Goal: Task Accomplishment & Management: Manage account settings

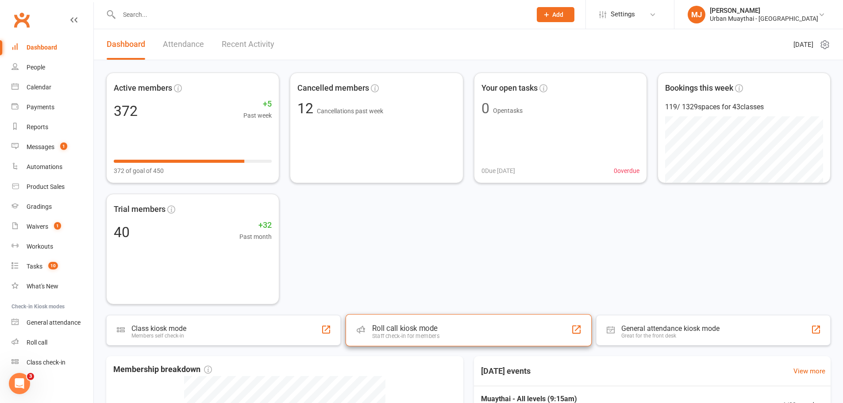
click at [463, 327] on div "Roll call kiosk mode Staff check-in for members" at bounding box center [468, 330] width 246 height 32
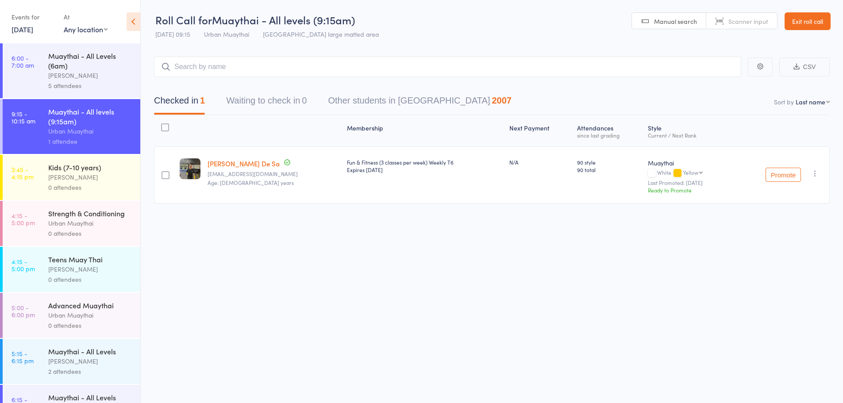
click at [32, 30] on link "12 Aug, 2025" at bounding box center [23, 29] width 22 height 10
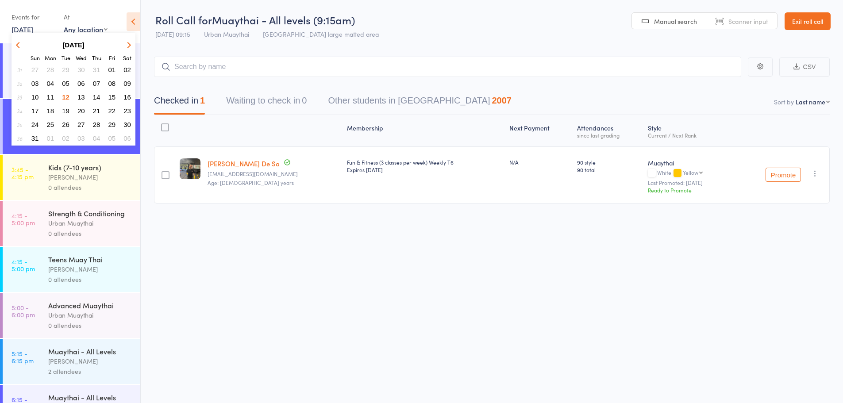
click at [50, 93] on button "11" at bounding box center [51, 97] width 14 height 12
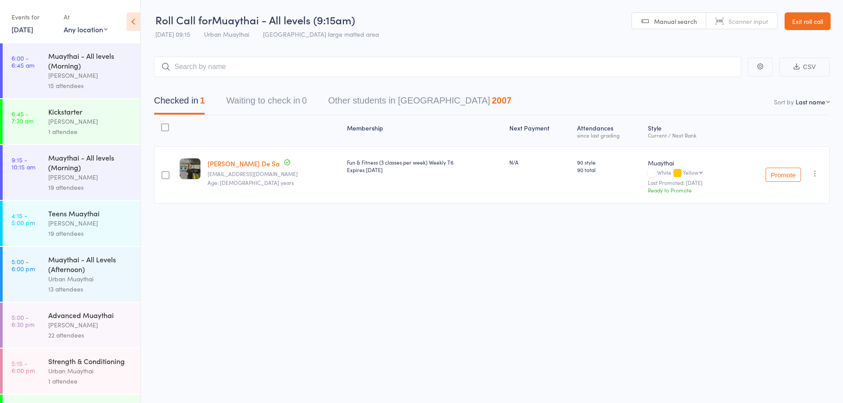
click at [50, 159] on div "Muaythai - All levels (Morning)" at bounding box center [90, 162] width 85 height 19
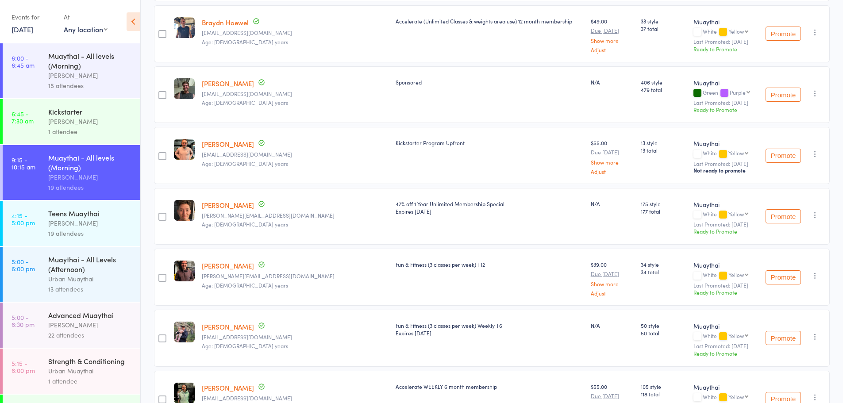
scroll to position [398, 0]
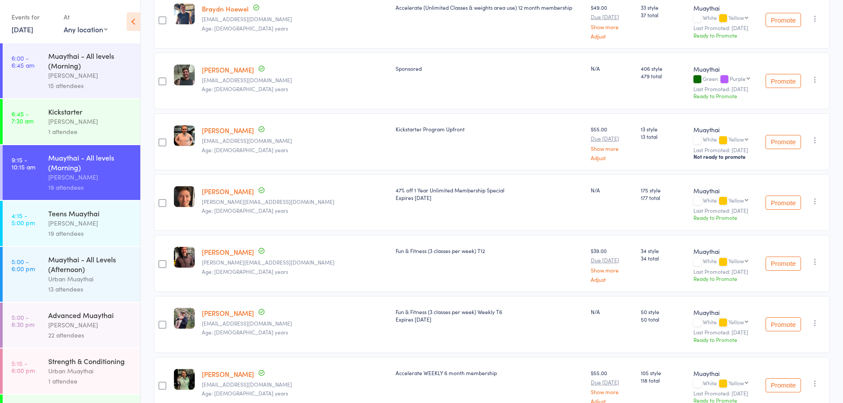
click at [229, 128] on link "Patrick Kanz" at bounding box center [228, 130] width 52 height 9
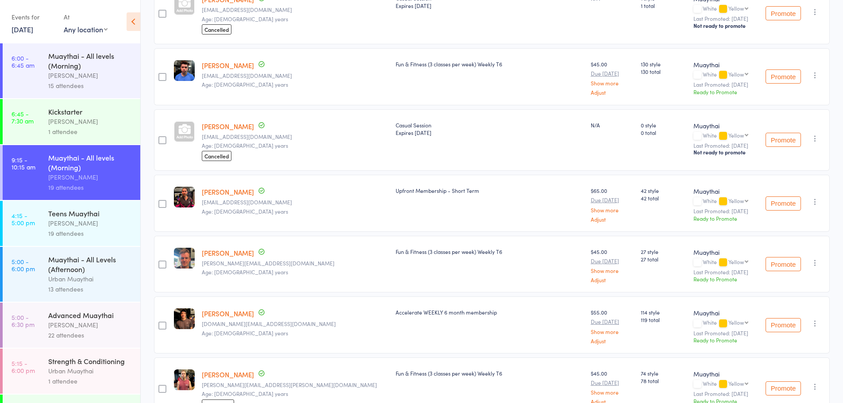
scroll to position [841, 0]
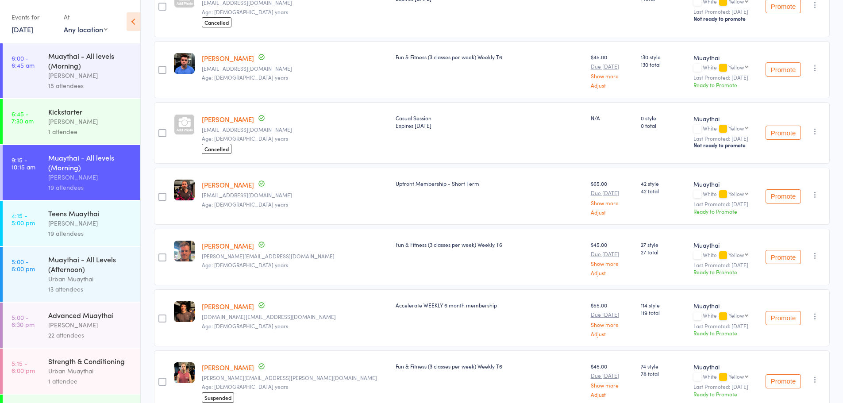
click at [32, 28] on link "11 Aug, 2025" at bounding box center [23, 29] width 22 height 10
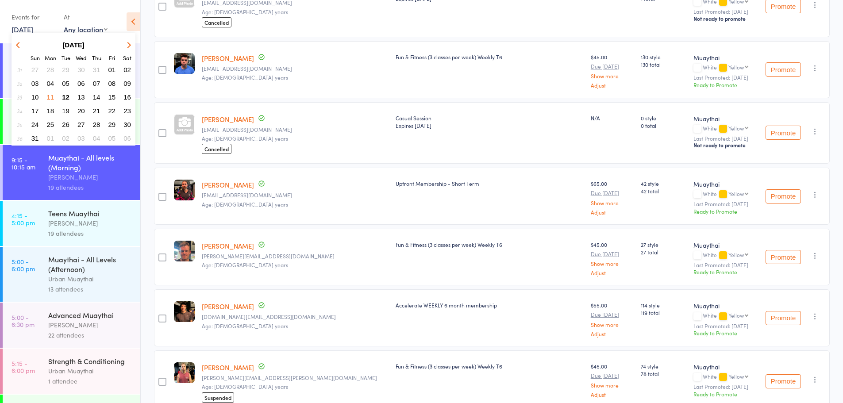
click at [69, 94] on button "12" at bounding box center [66, 97] width 14 height 12
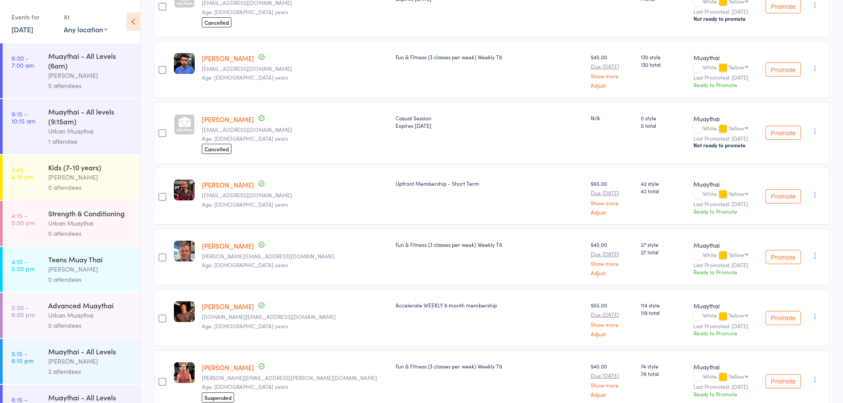
click at [96, 122] on div "Muaythai - All levels (9:15am)" at bounding box center [90, 116] width 85 height 19
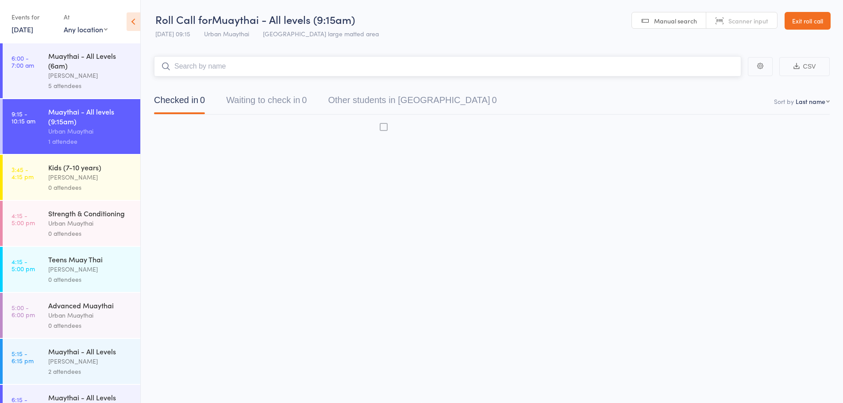
scroll to position [0, 0]
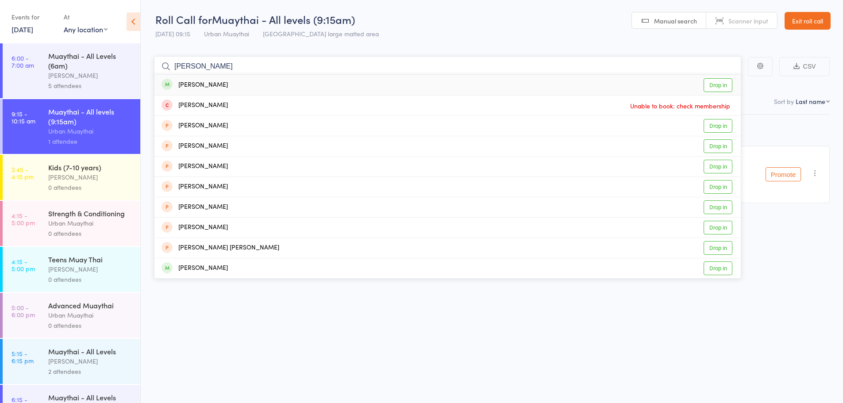
type input "cameron richards"
click at [720, 84] on link "Drop in" at bounding box center [718, 85] width 29 height 14
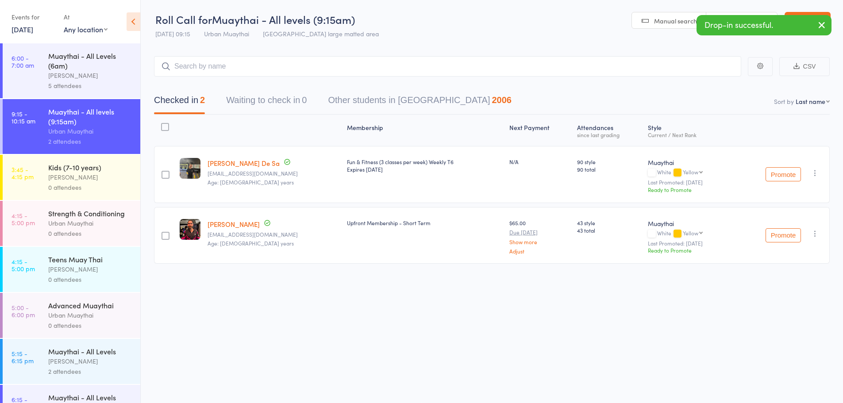
drag, startPoint x: 722, startPoint y: 82, endPoint x: 46, endPoint y: 27, distance: 678.6
click at [33, 27] on link "12 Aug, 2025" at bounding box center [23, 29] width 22 height 10
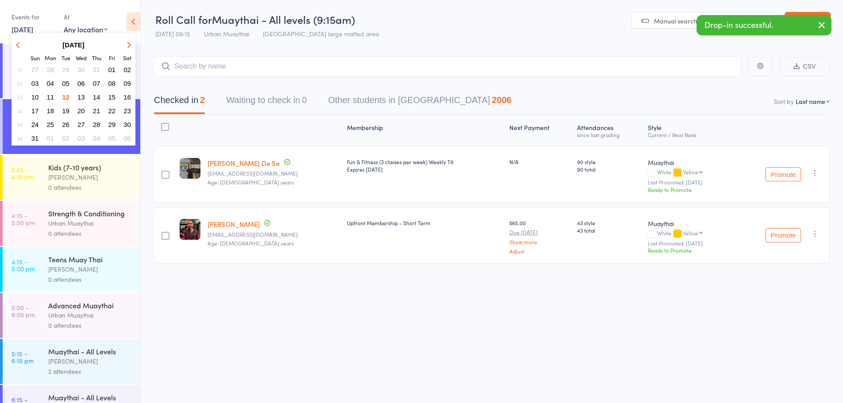
click at [110, 70] on span "01" at bounding box center [112, 70] width 8 height 8
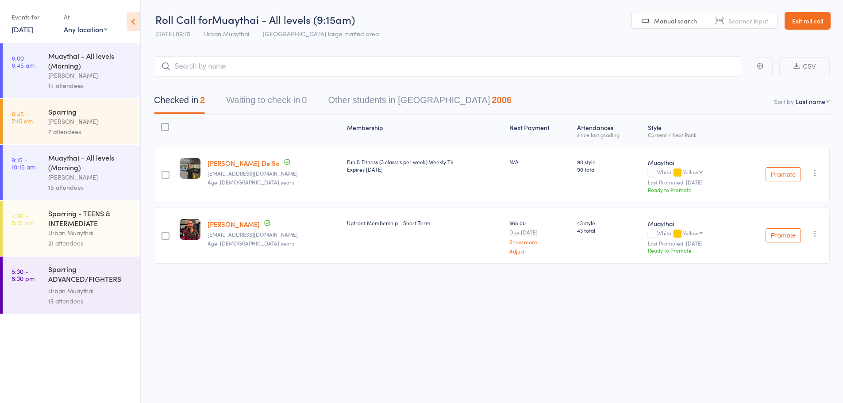
click at [101, 165] on div "Muaythai - All levels (Morning)" at bounding box center [90, 162] width 85 height 19
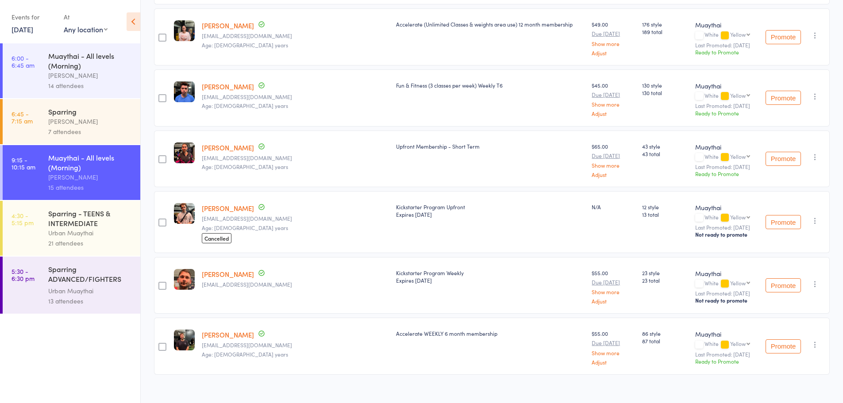
scroll to position [697, 0]
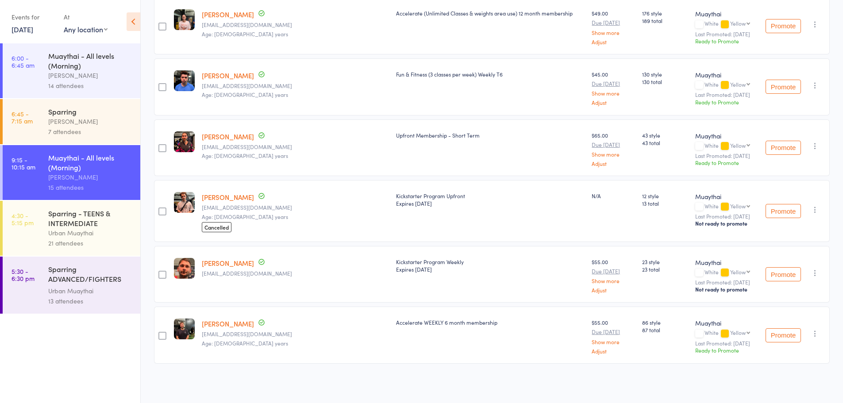
click at [21, 27] on link "1 Aug, 2025" at bounding box center [23, 29] width 22 height 10
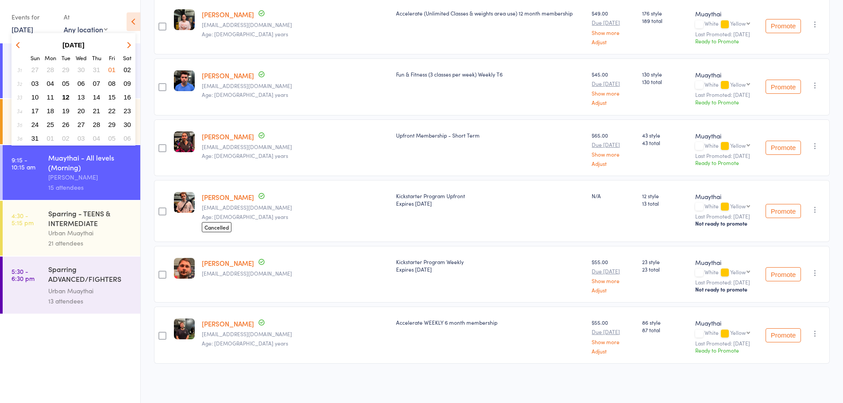
drag, startPoint x: 19, startPoint y: 41, endPoint x: 25, endPoint y: 41, distance: 5.8
click at [21, 42] on button "button" at bounding box center [19, 45] width 13 height 12
click at [108, 104] on td "25" at bounding box center [112, 110] width 15 height 13
click at [112, 109] on span "25" at bounding box center [112, 111] width 8 height 8
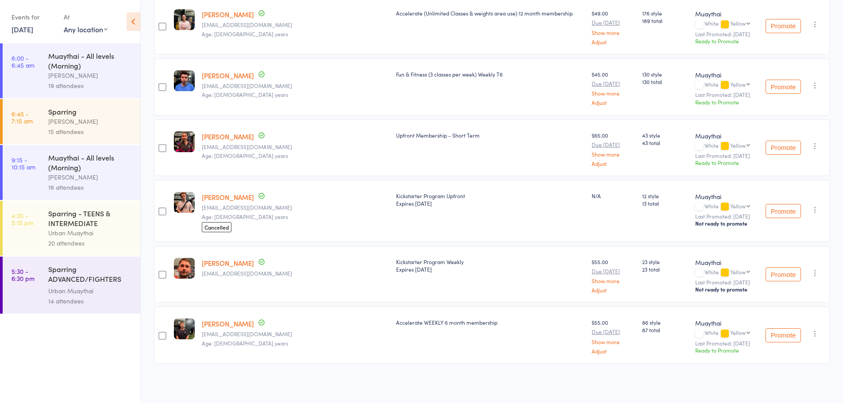
click at [112, 167] on div "Muaythai - All levels (Morning)" at bounding box center [90, 162] width 85 height 19
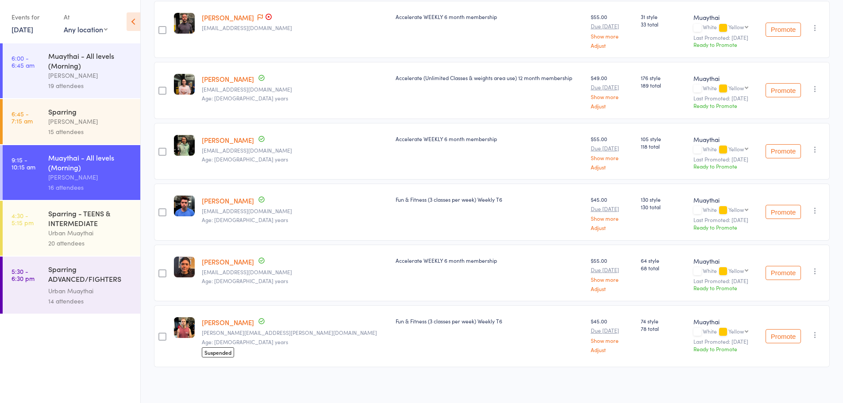
scroll to position [768, 0]
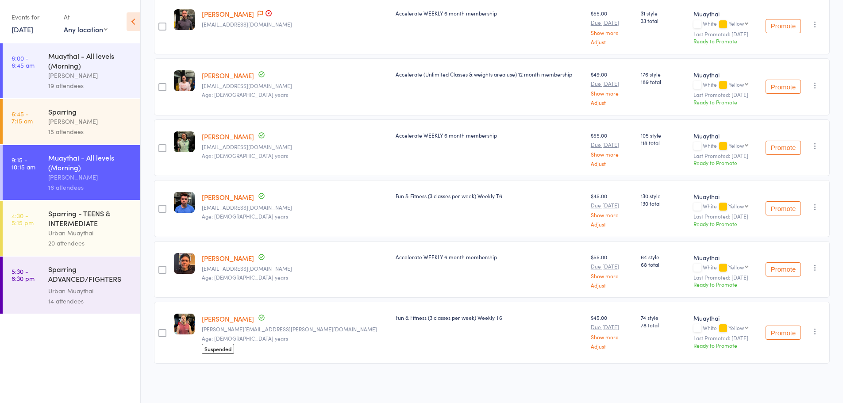
click at [33, 27] on link "25 Jul, 2025" at bounding box center [23, 29] width 22 height 10
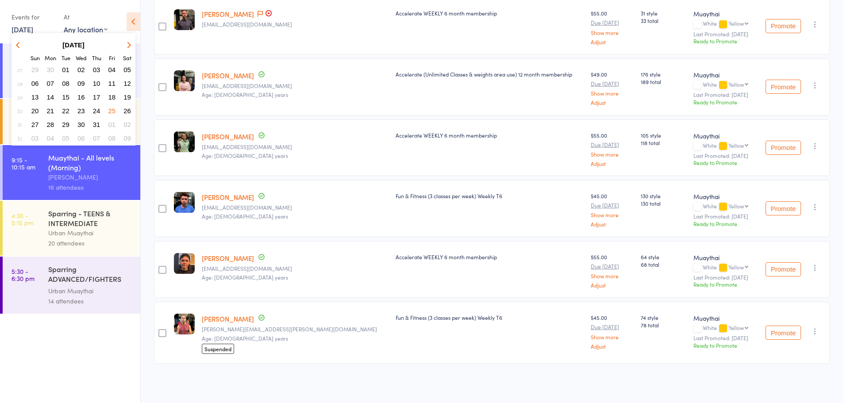
click at [111, 98] on span "18" at bounding box center [112, 97] width 8 height 8
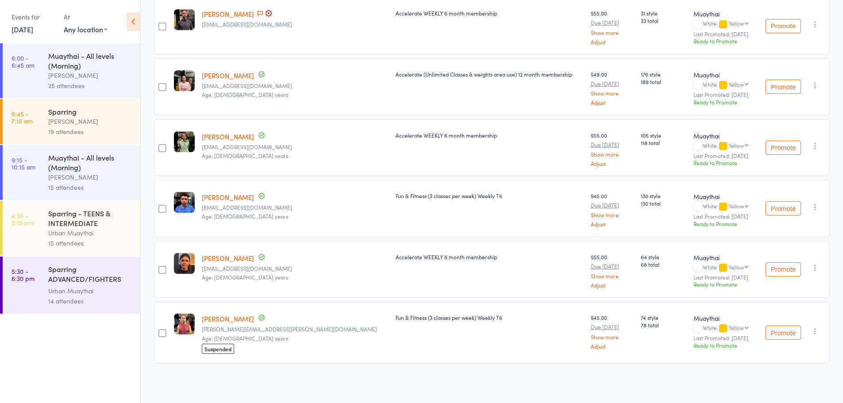
click at [68, 164] on div "Muaythai - All levels (Morning)" at bounding box center [90, 162] width 85 height 19
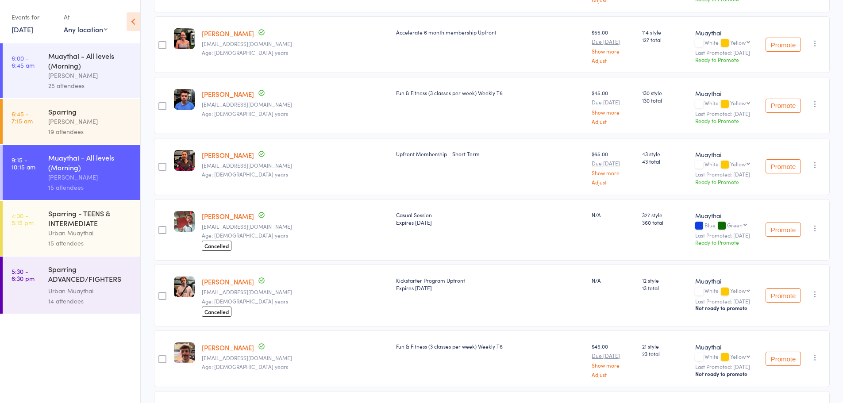
scroll to position [707, 0]
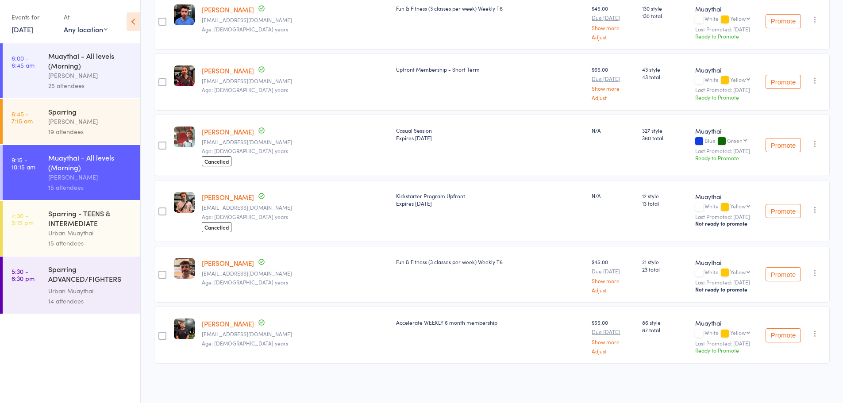
click at [33, 29] on link "18 Jul, 2025" at bounding box center [23, 29] width 22 height 10
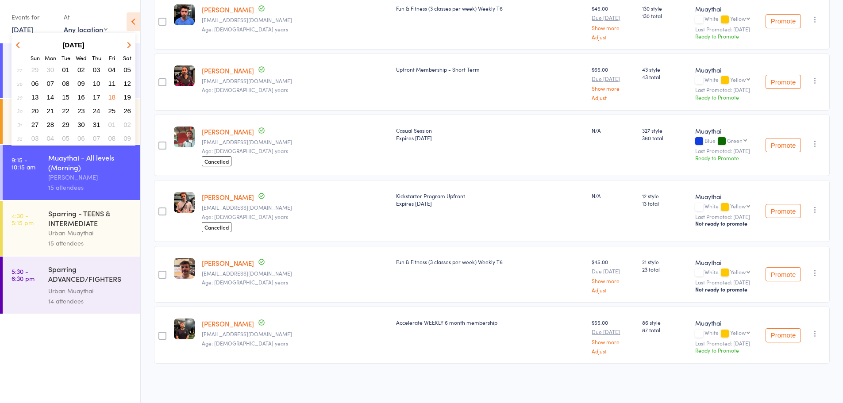
click at [114, 79] on button "11" at bounding box center [112, 83] width 14 height 12
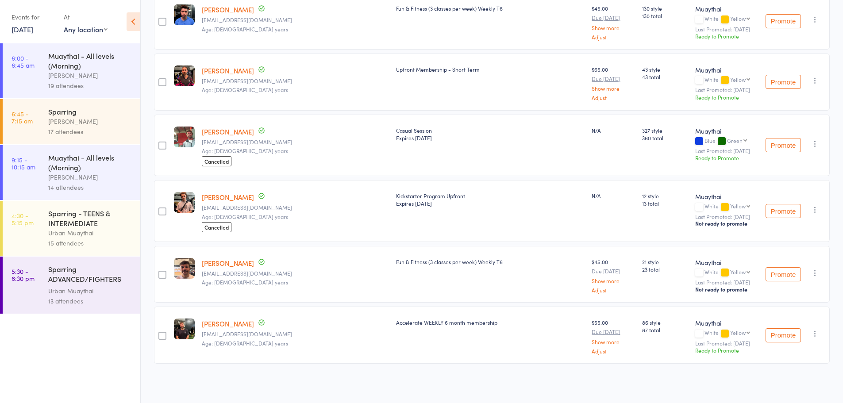
click at [99, 71] on div "Tiago Zanon" at bounding box center [90, 75] width 85 height 10
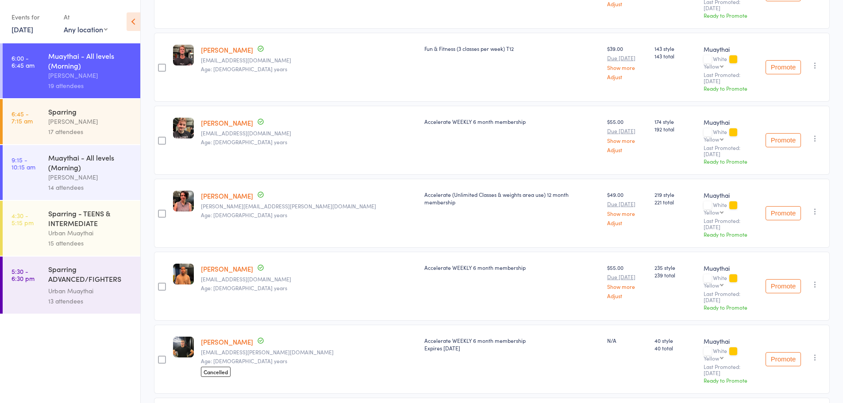
scroll to position [930, 0]
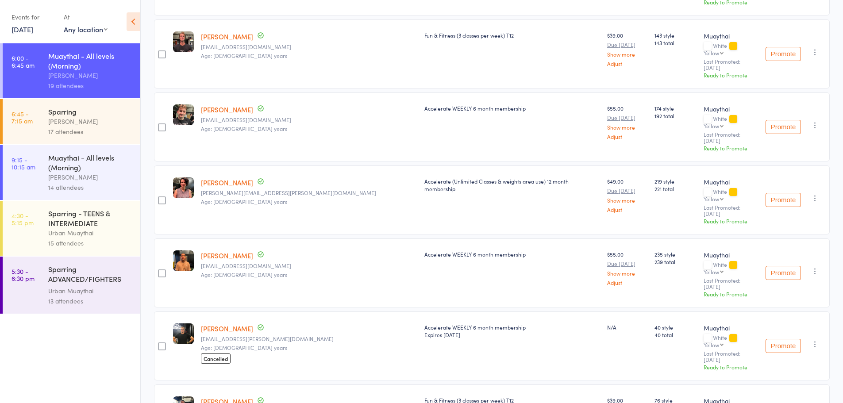
click at [90, 167] on div "Muaythai - All levels (Morning)" at bounding box center [90, 162] width 85 height 19
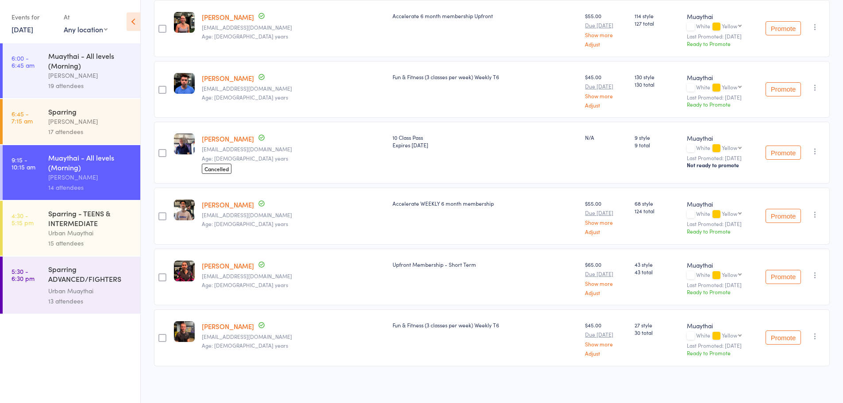
scroll to position [641, 0]
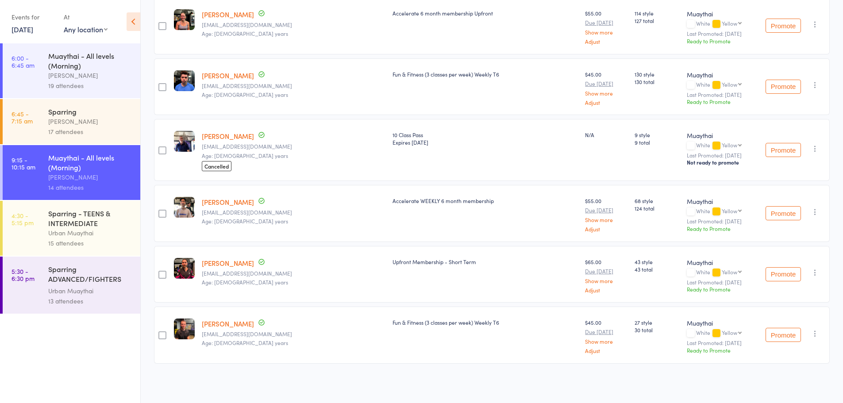
click at [22, 31] on link "11 Jul, 2025" at bounding box center [23, 29] width 22 height 10
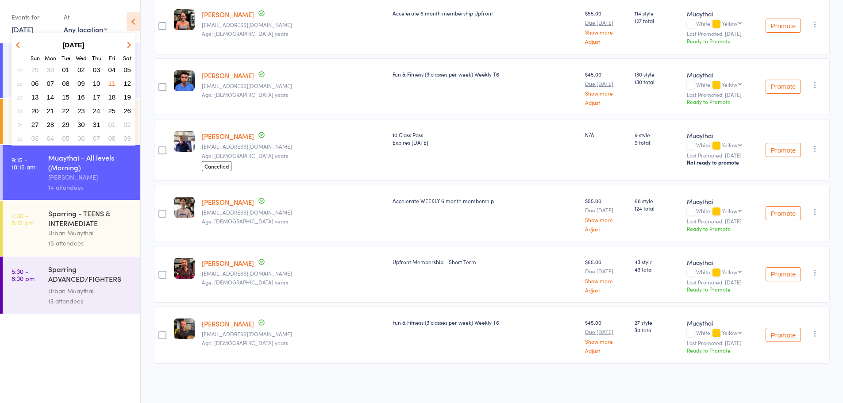
drag, startPoint x: 24, startPoint y: 47, endPoint x: 26, endPoint y: 41, distance: 6.0
click at [26, 41] on th at bounding box center [19, 45] width 15 height 13
click at [17, 43] on icon "button" at bounding box center [19, 45] width 6 height 6
click at [127, 42] on icon "button" at bounding box center [128, 45] width 6 height 6
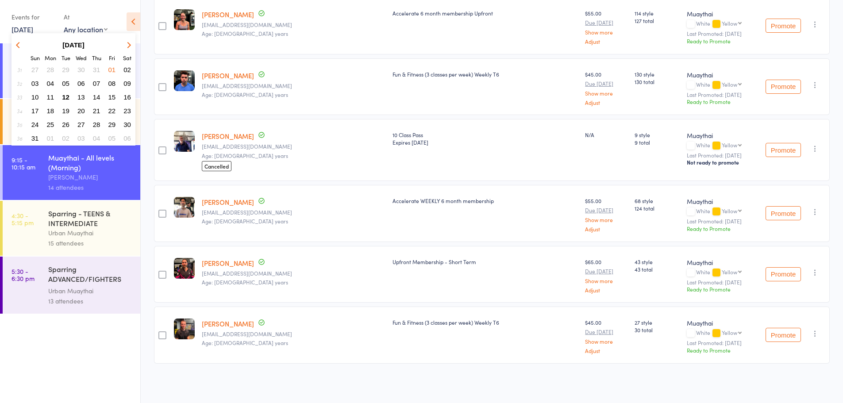
click at [115, 71] on span "01" at bounding box center [112, 70] width 8 height 8
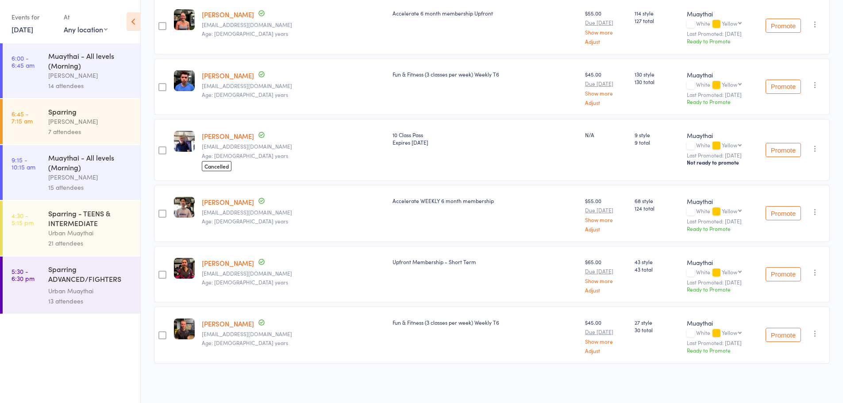
click at [106, 70] on div "Tiago Zanon" at bounding box center [90, 75] width 85 height 10
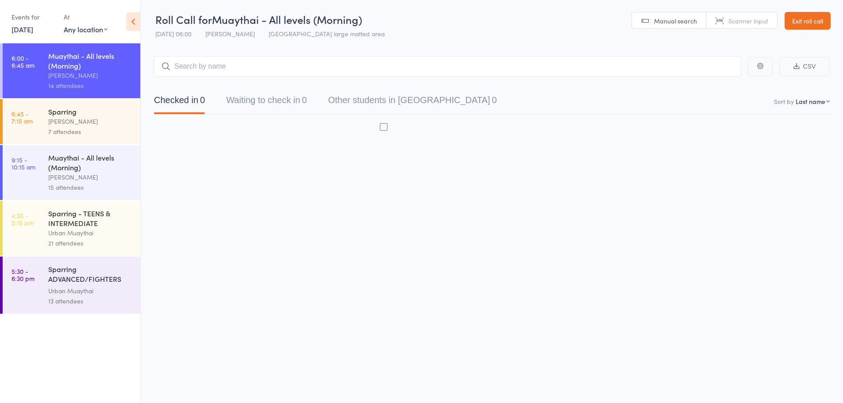
scroll to position [0, 0]
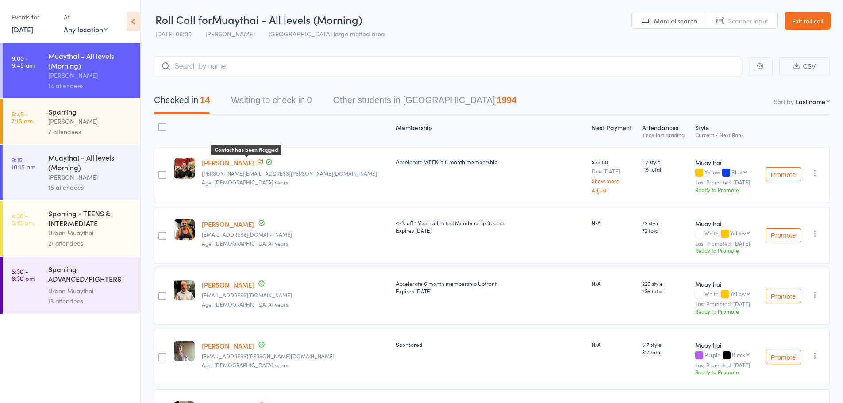
click at [258, 162] on icon at bounding box center [260, 162] width 5 height 6
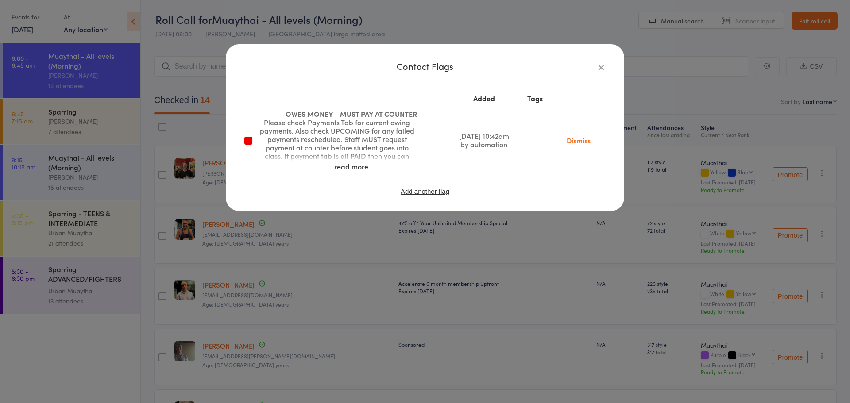
drag, startPoint x: 583, startPoint y: 88, endPoint x: 591, endPoint y: 81, distance: 10.4
drag, startPoint x: 591, startPoint y: 81, endPoint x: 600, endPoint y: 68, distance: 16.0
click at [600, 68] on icon "button" at bounding box center [601, 67] width 10 height 10
click at [600, 68] on input "search" at bounding box center [447, 66] width 587 height 20
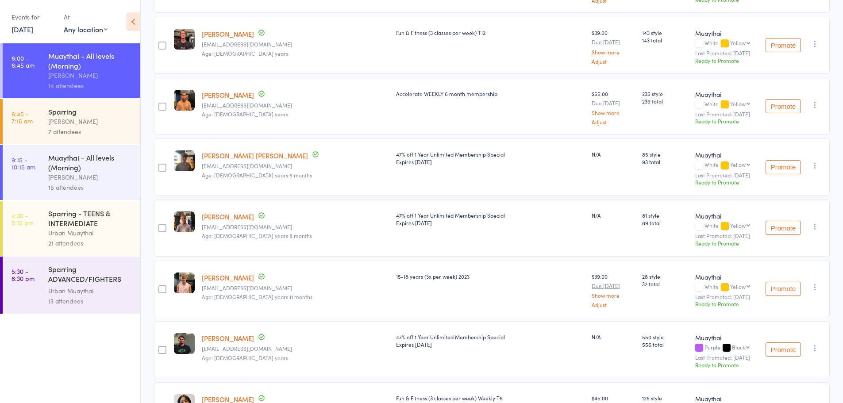
scroll to position [576, 0]
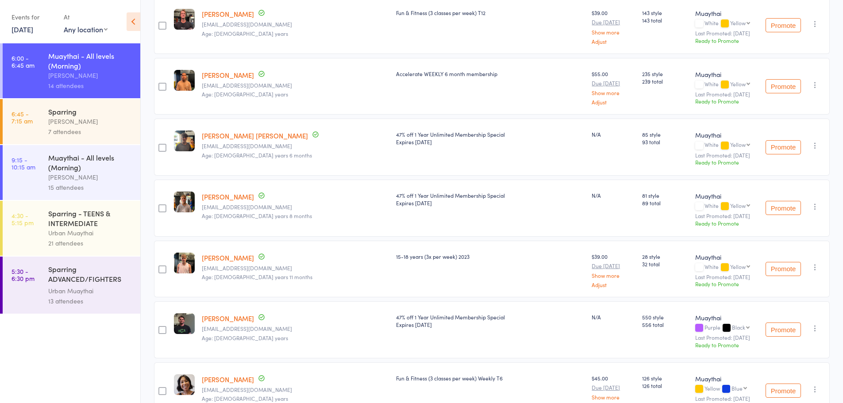
click at [213, 255] on link "Noah Taylor" at bounding box center [228, 257] width 52 height 9
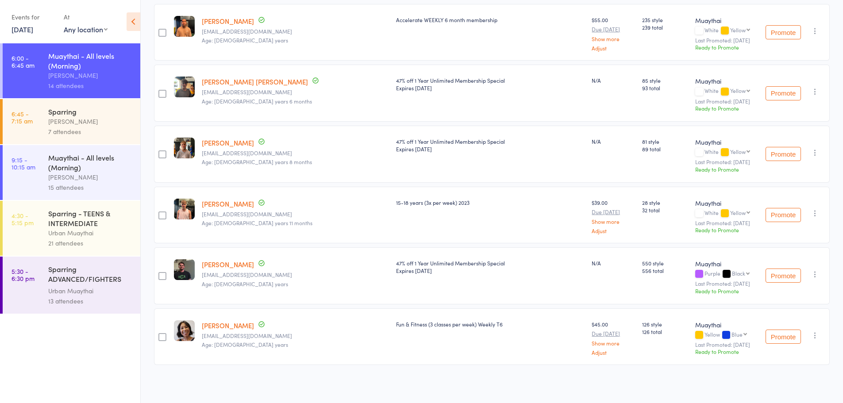
scroll to position [631, 0]
click at [20, 28] on link "1 Aug, 2025" at bounding box center [23, 29] width 22 height 10
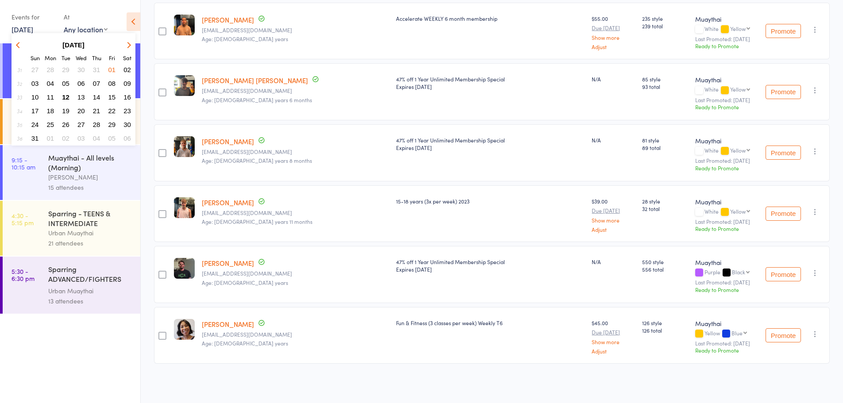
click at [112, 84] on span "08" at bounding box center [112, 84] width 8 height 8
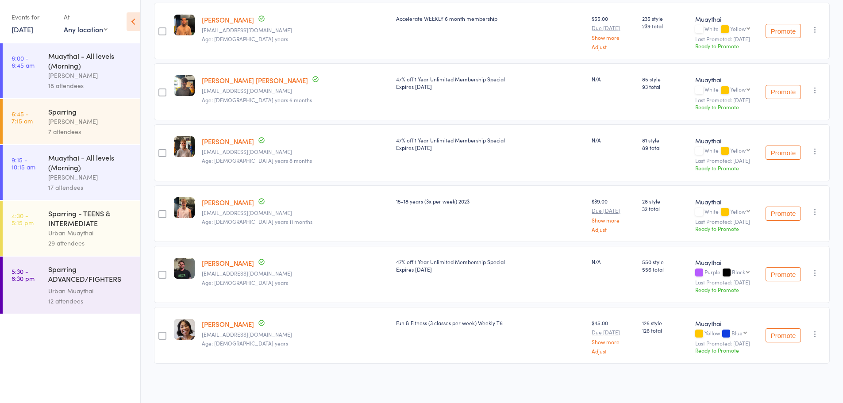
click at [88, 70] on div "Muaythai - All levels (Morning)" at bounding box center [90, 60] width 85 height 19
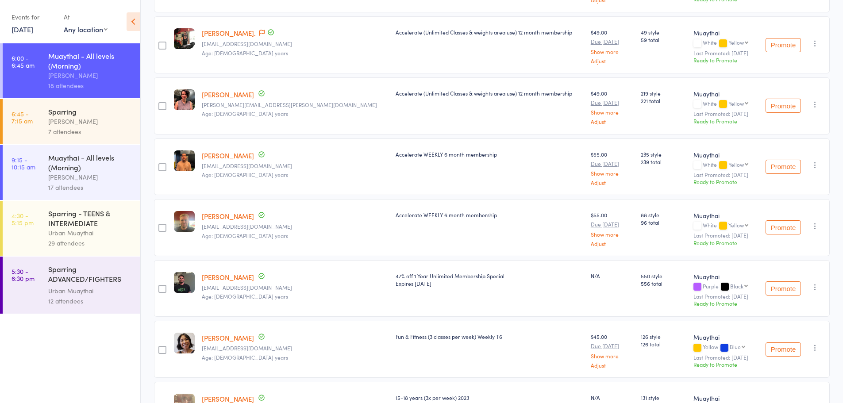
scroll to position [880, 0]
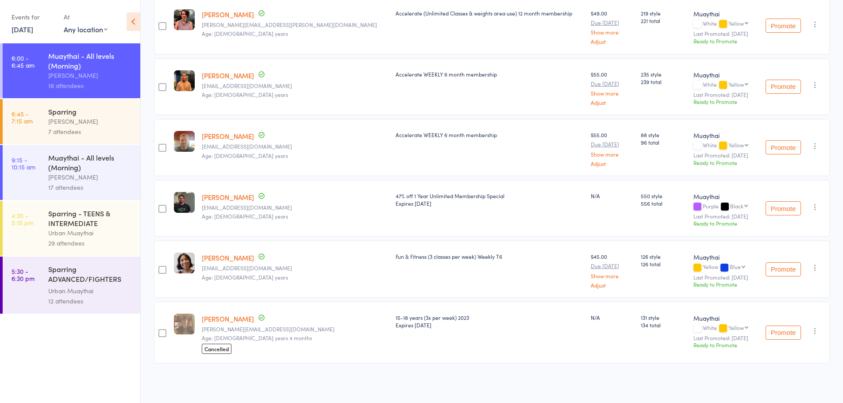
click at [33, 29] on link "8 Aug, 2025" at bounding box center [23, 29] width 22 height 10
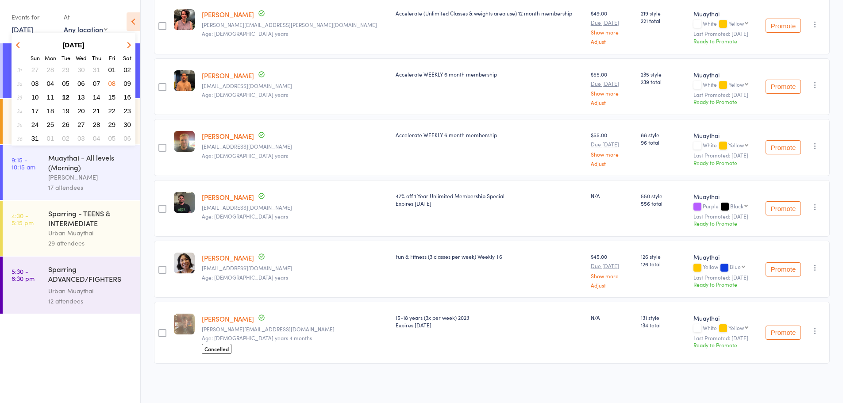
click at [69, 96] on button "12" at bounding box center [66, 97] width 14 height 12
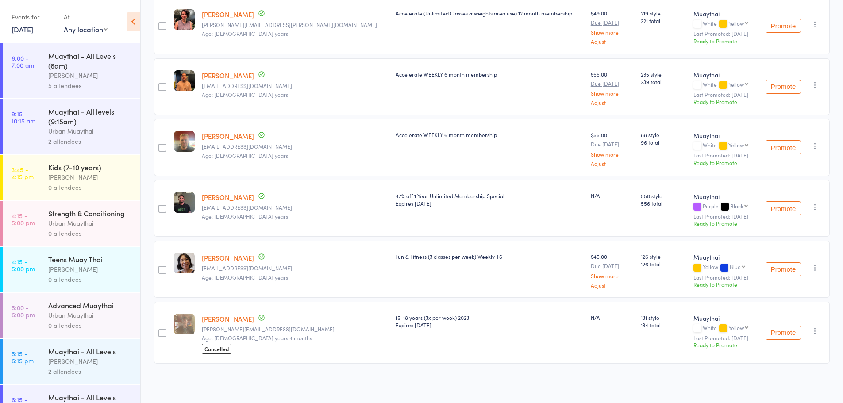
click at [27, 33] on link "12 Aug, 2025" at bounding box center [23, 29] width 22 height 10
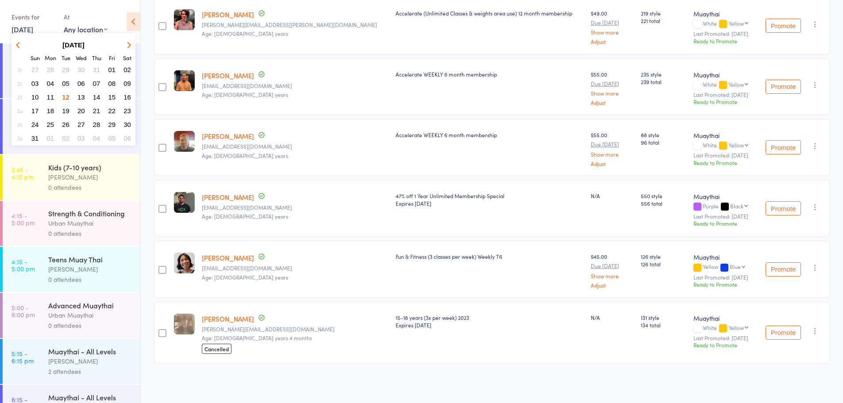
drag, startPoint x: 27, startPoint y: 33, endPoint x: 24, endPoint y: 28, distance: 6.0
click at [24, 28] on link "12 Aug, 2025" at bounding box center [23, 29] width 22 height 10
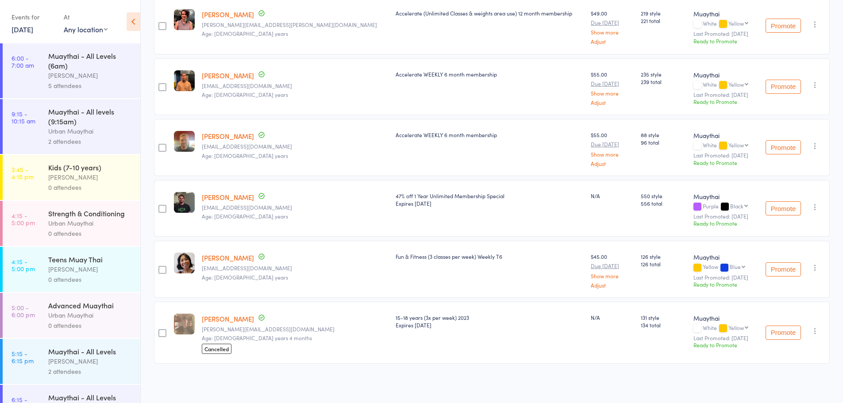
click at [28, 28] on link "12 Aug, 2025" at bounding box center [23, 29] width 22 height 10
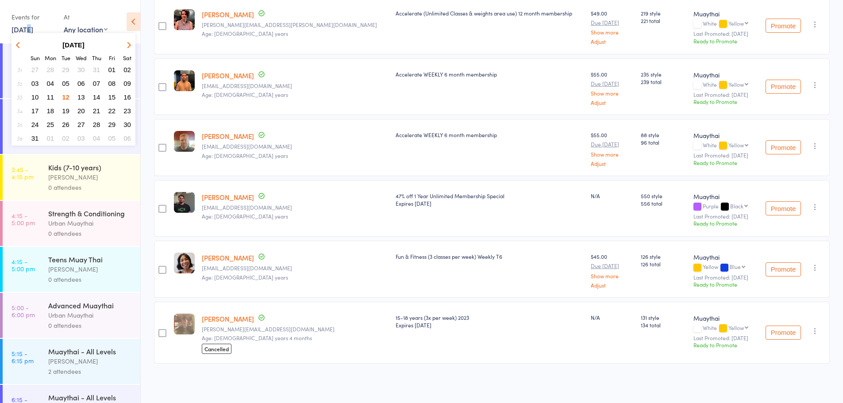
click at [63, 83] on span "05" at bounding box center [66, 84] width 8 height 8
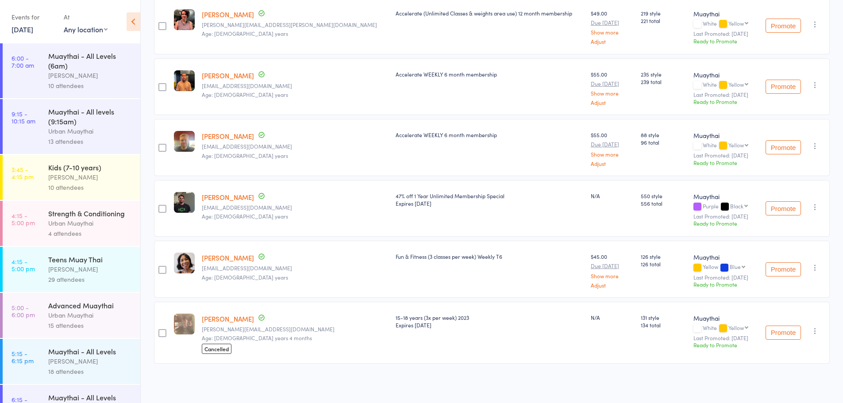
click at [93, 324] on div "15 attendees" at bounding box center [90, 325] width 85 height 10
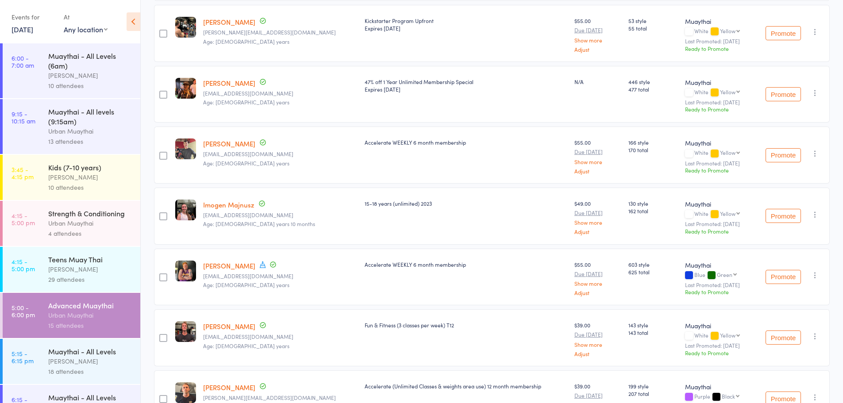
scroll to position [399, 0]
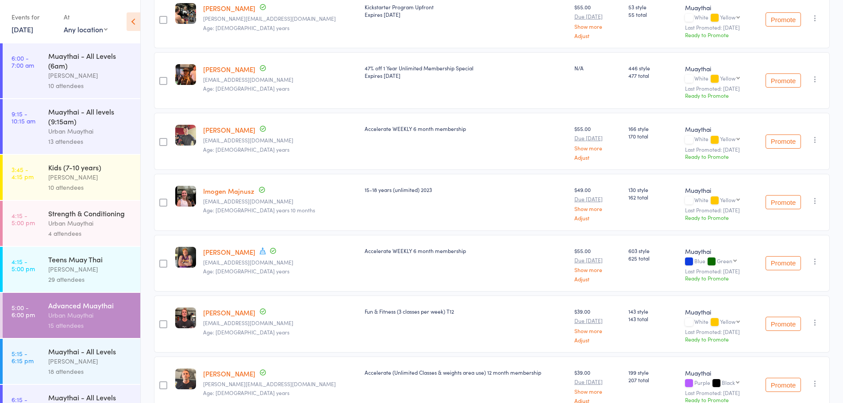
drag, startPoint x: 237, startPoint y: 235, endPoint x: 365, endPoint y: 330, distance: 159.3
click at [365, 330] on div "Fun & Fitness (3 classes per week) T12" at bounding box center [466, 324] width 210 height 57
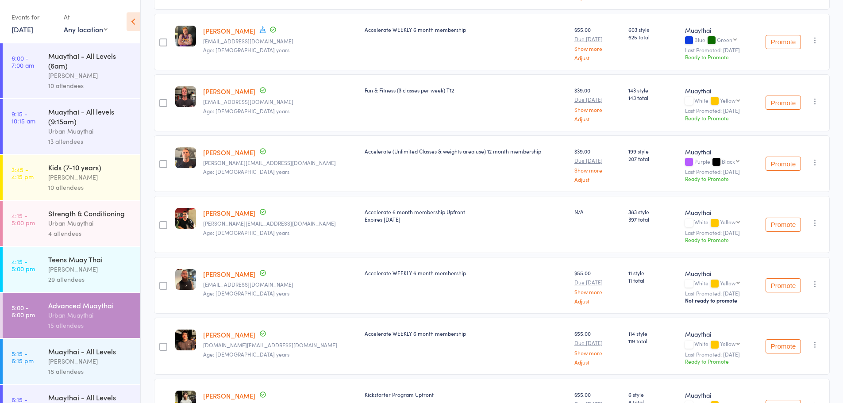
scroll to position [692, 0]
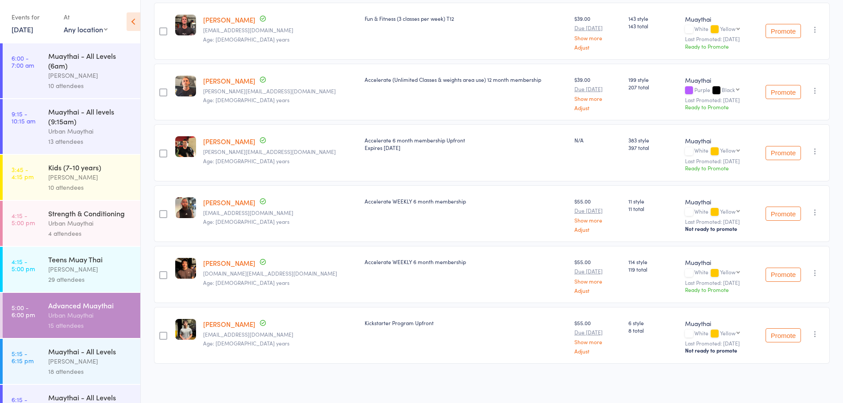
click at [33, 29] on link "5 Aug, 2025" at bounding box center [23, 29] width 22 height 10
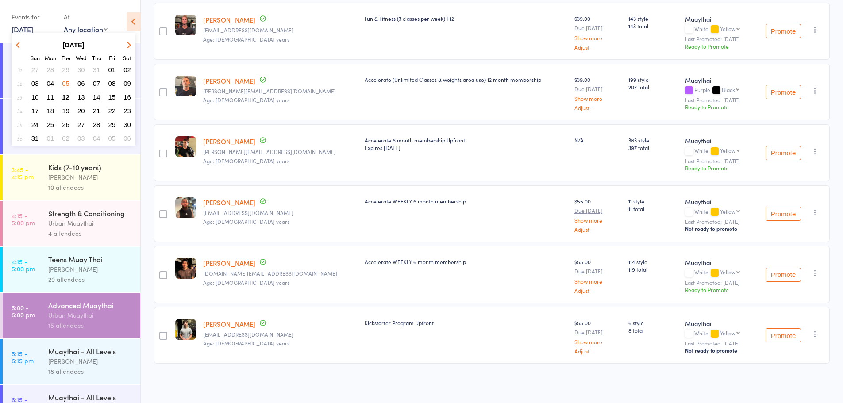
drag, startPoint x: 43, startPoint y: 29, endPoint x: 29, endPoint y: 27, distance: 14.3
click at [29, 27] on link "5 Aug, 2025" at bounding box center [23, 29] width 22 height 10
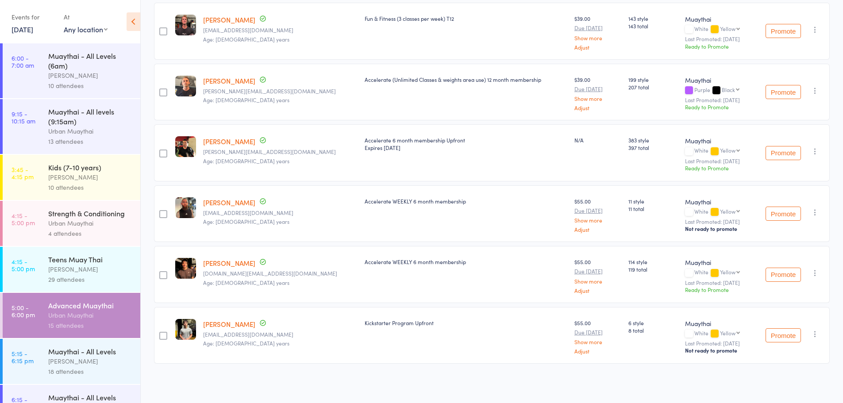
click at [31, 28] on link "5 Aug, 2025" at bounding box center [23, 29] width 22 height 10
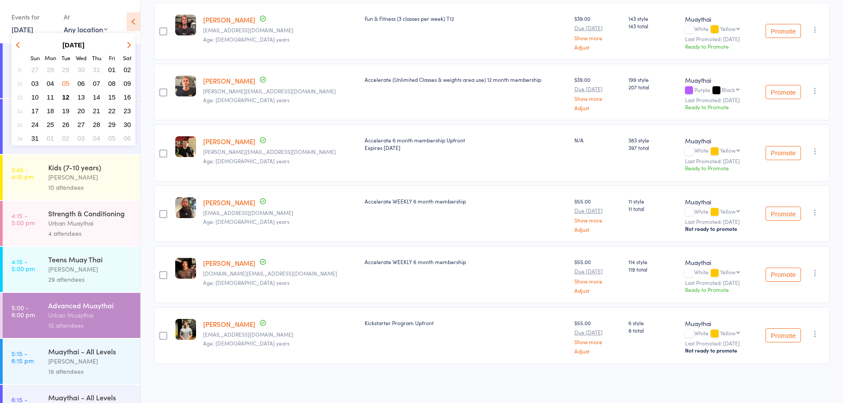
click at [48, 82] on span "04" at bounding box center [51, 84] width 8 height 8
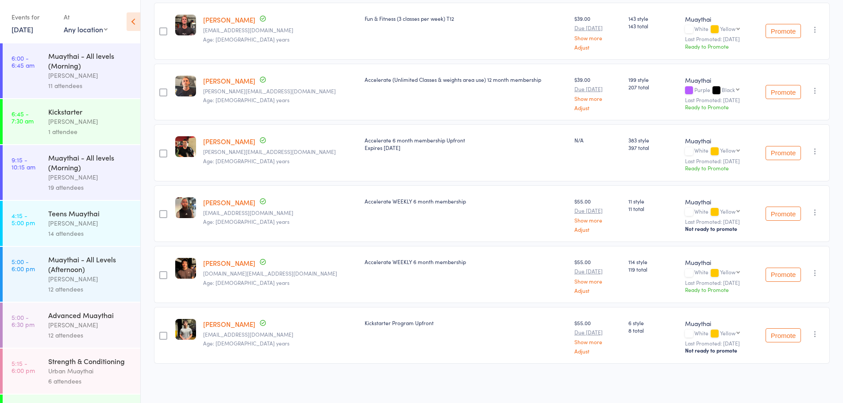
click at [68, 324] on div "Tiago Zanon" at bounding box center [90, 325] width 85 height 10
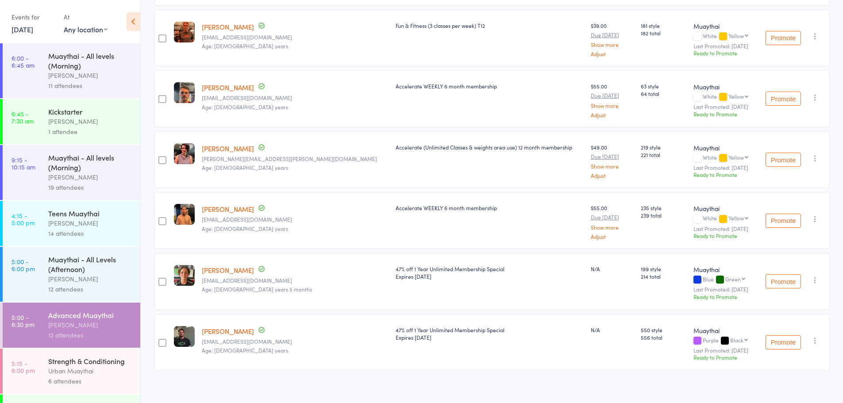
scroll to position [509, 0]
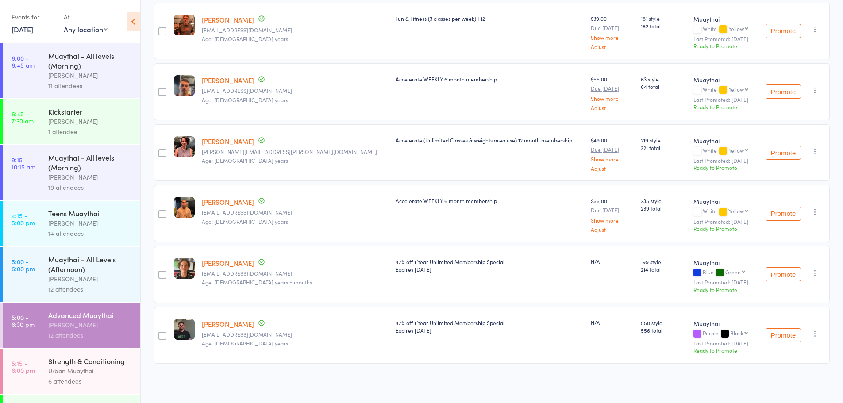
click at [16, 29] on link "4 Aug, 2025" at bounding box center [23, 29] width 22 height 10
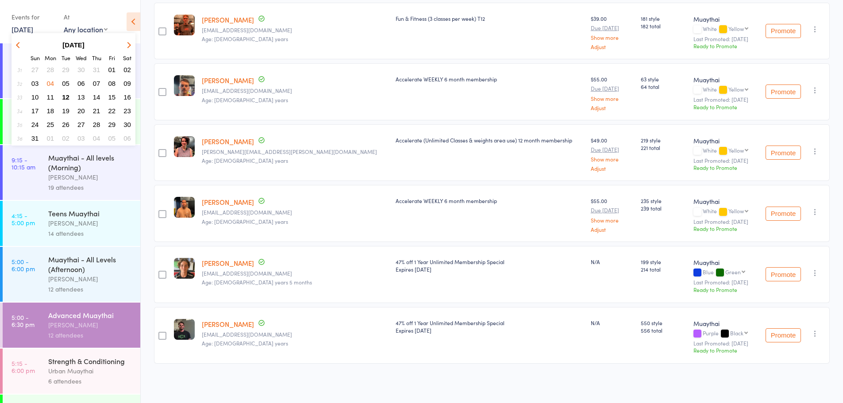
click at [51, 69] on span "28" at bounding box center [51, 70] width 8 height 8
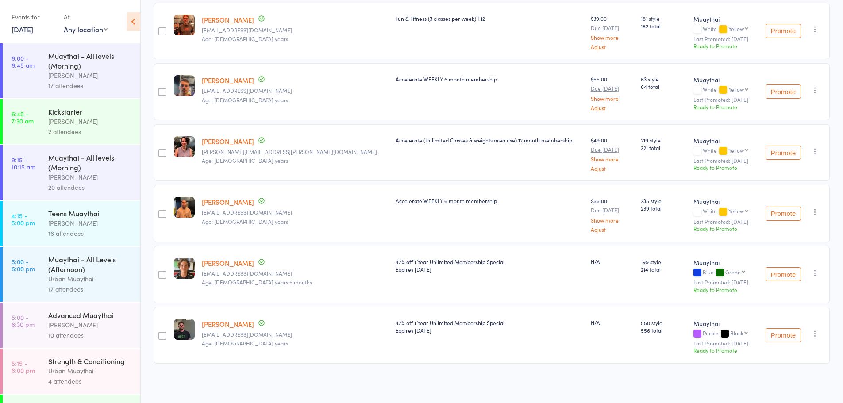
click at [114, 317] on div "Advanced Muaythai" at bounding box center [90, 315] width 85 height 10
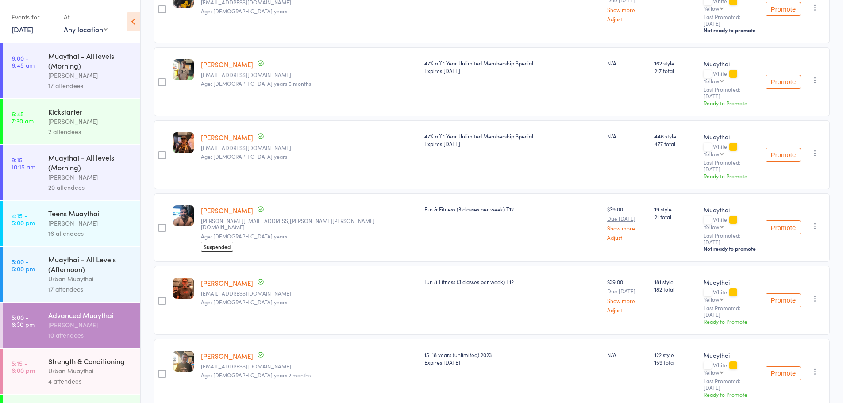
scroll to position [222, 0]
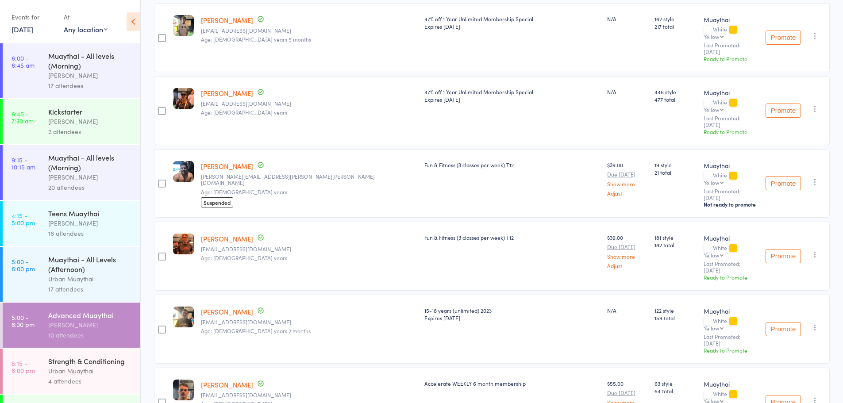
drag, startPoint x: 250, startPoint y: 284, endPoint x: 381, endPoint y: 329, distance: 138.6
click at [421, 368] on div "Accelerate WEEKLY 6 month membership" at bounding box center [512, 402] width 183 height 69
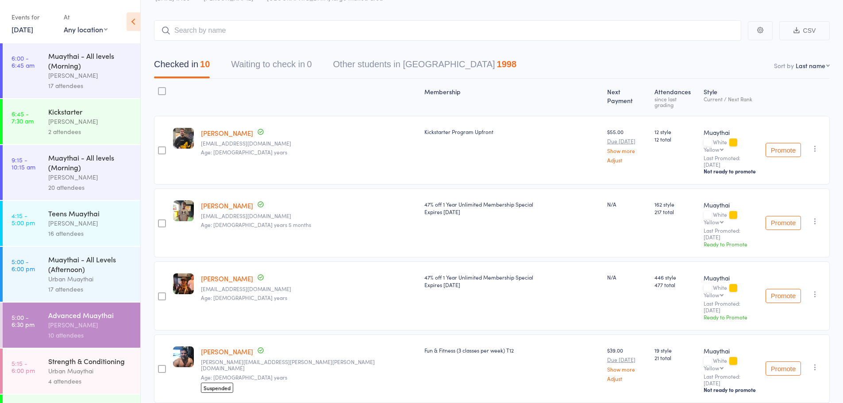
scroll to position [0, 0]
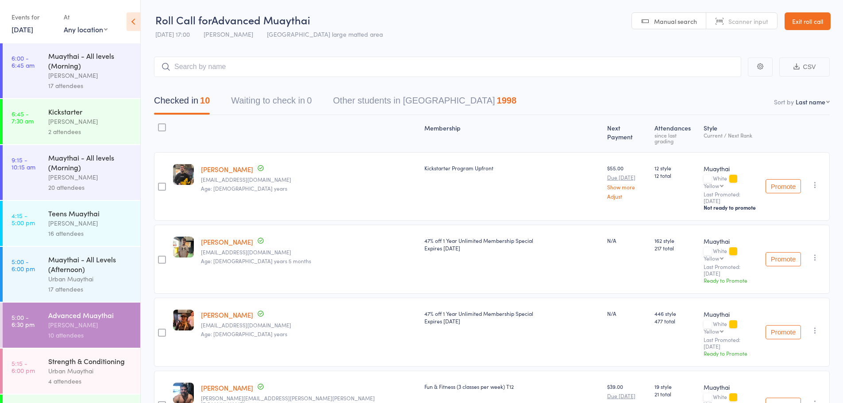
click at [33, 29] on link "28 Jul, 2025" at bounding box center [23, 29] width 22 height 10
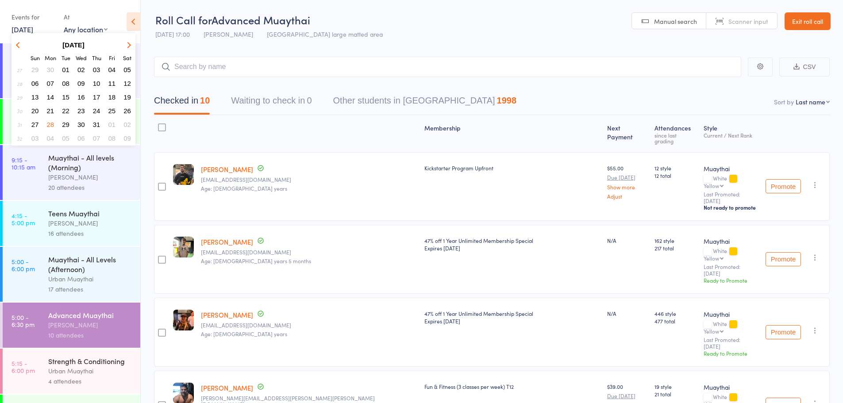
click at [123, 44] on button "button" at bounding box center [127, 45] width 13 height 12
click at [96, 83] on span "07" at bounding box center [97, 84] width 8 height 8
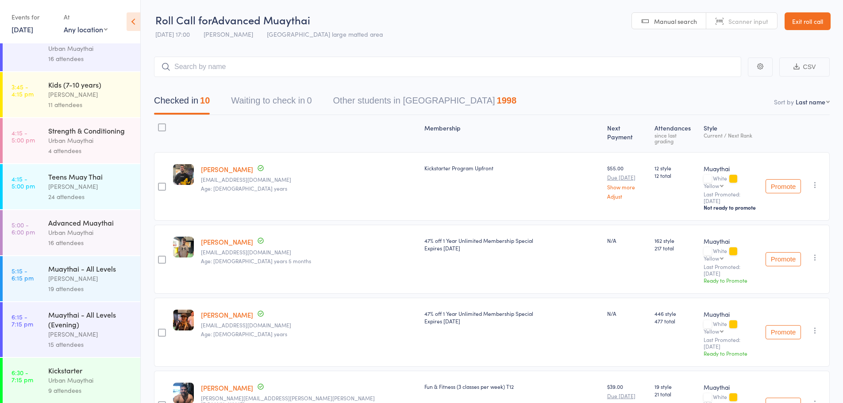
scroll to position [84, 0]
click at [66, 328] on div "Muaythai - All Levels (Evening)" at bounding box center [90, 318] width 85 height 19
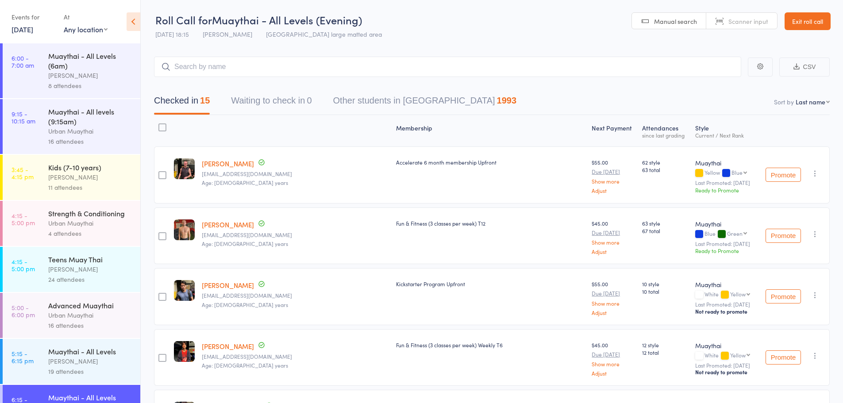
click at [33, 34] on link "7 Aug, 2025" at bounding box center [23, 29] width 22 height 10
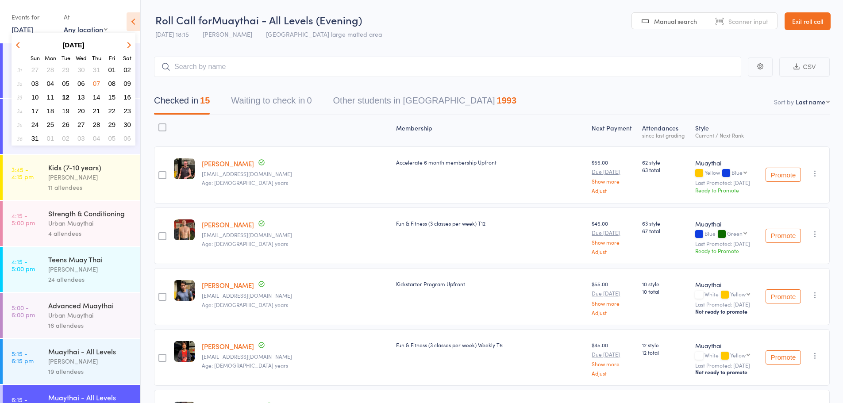
click at [78, 83] on span "06" at bounding box center [81, 84] width 8 height 8
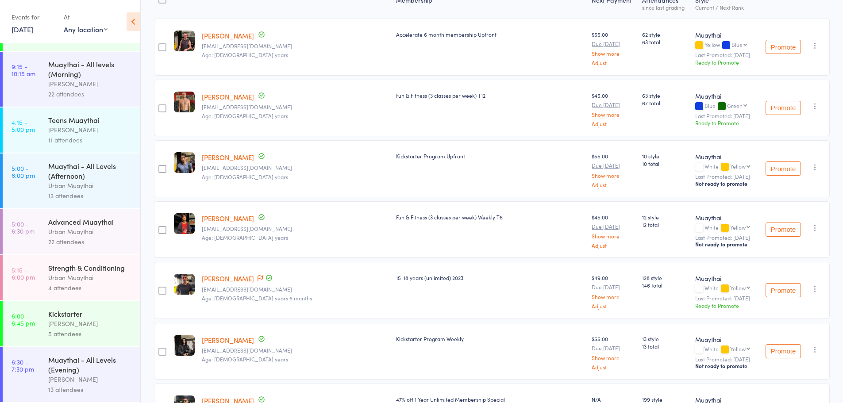
scroll to position [133, 0]
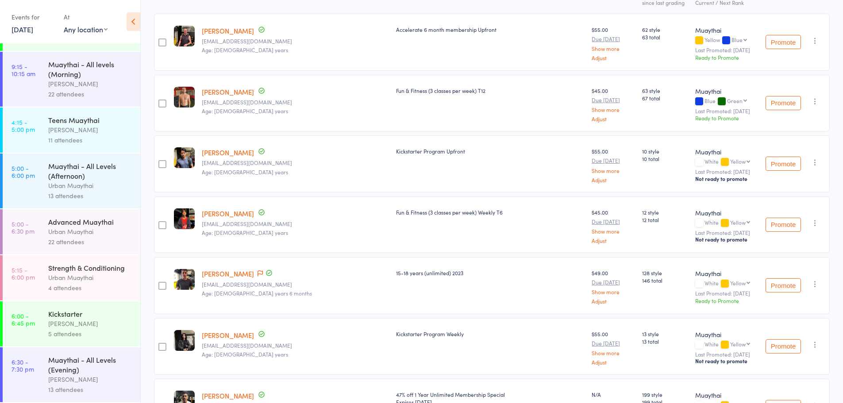
click at [73, 359] on div "Muaythai - All Levels (Evening)" at bounding box center [90, 364] width 85 height 19
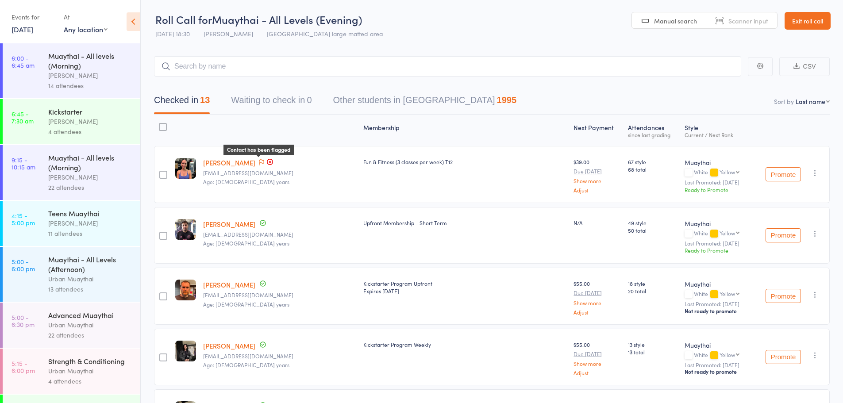
click at [259, 162] on icon at bounding box center [261, 162] width 5 height 6
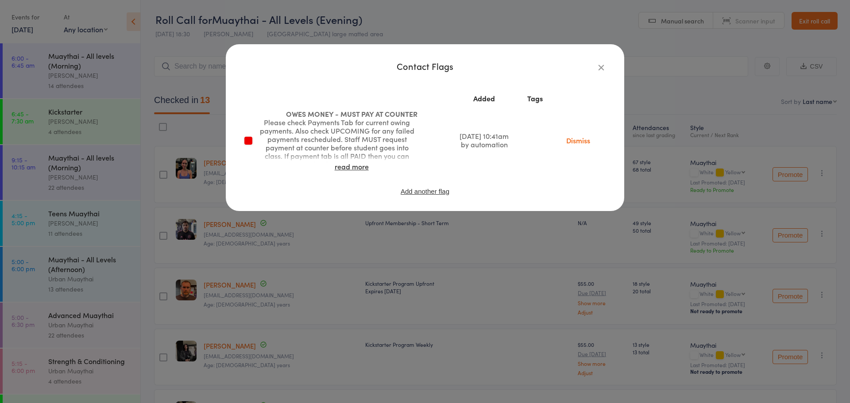
click at [595, 70] on div "Contact Flags" at bounding box center [424, 66] width 363 height 8
click at [598, 70] on icon "button" at bounding box center [601, 67] width 10 height 10
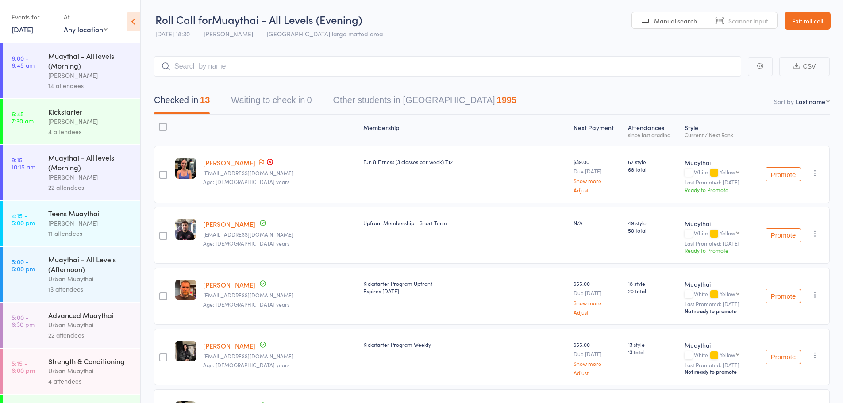
click at [212, 160] on link "Geneva Franklin" at bounding box center [229, 162] width 52 height 9
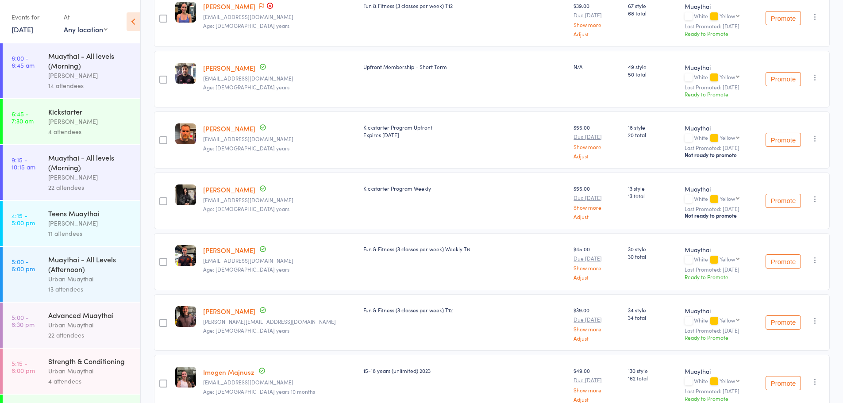
scroll to position [0, 0]
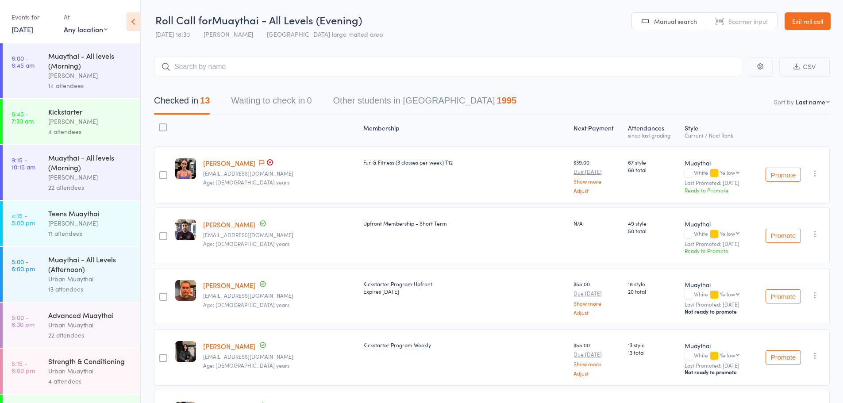
click at [821, 22] on link "Exit roll call" at bounding box center [808, 21] width 46 height 18
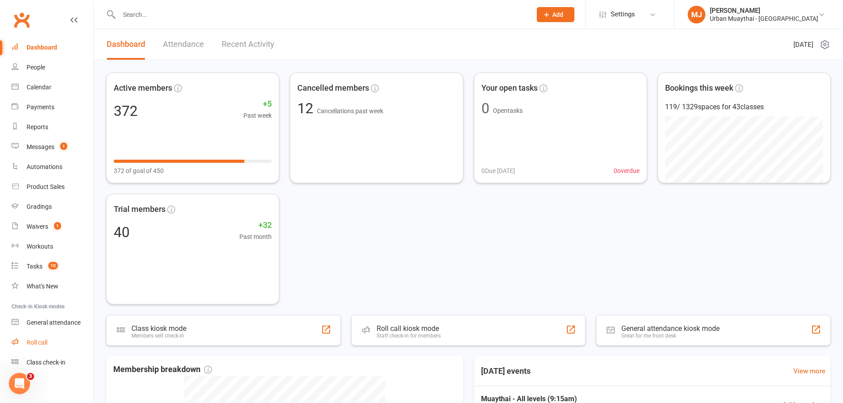
drag, startPoint x: 65, startPoint y: 351, endPoint x: 69, endPoint y: 343, distance: 8.9
drag, startPoint x: 69, startPoint y: 343, endPoint x: 399, endPoint y: 307, distance: 332.1
click at [399, 307] on div "Active members 372 +5 Past week 372 of goal of 450 Cancelled members 12 Cancell…" at bounding box center [468, 346] width 749 height 572
click at [395, 323] on div "Roll call kiosk mode Staff check-in for members" at bounding box center [469, 330] width 242 height 31
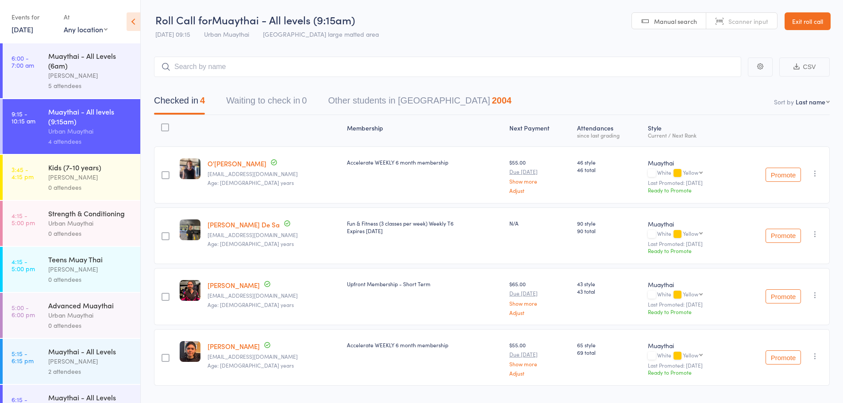
drag, startPoint x: 31, startPoint y: 94, endPoint x: 31, endPoint y: 85, distance: 8.9
drag, startPoint x: 31, startPoint y: 85, endPoint x: 32, endPoint y: 31, distance: 53.6
click at [32, 31] on link "12 Aug, 2025" at bounding box center [23, 29] width 22 height 10
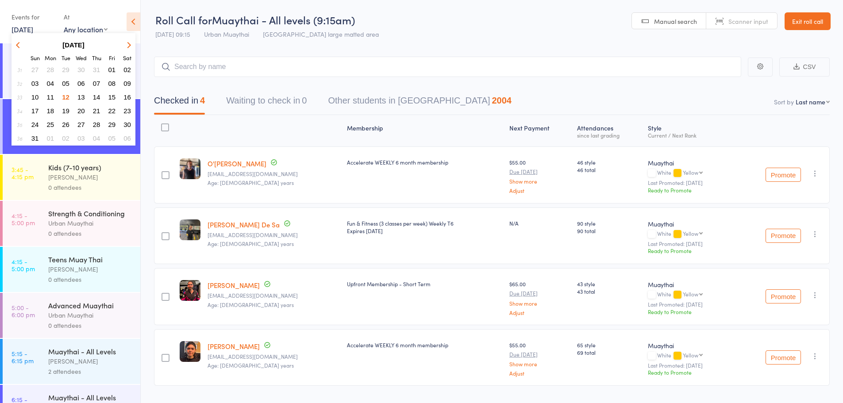
drag, startPoint x: 32, startPoint y: 31, endPoint x: 53, endPoint y: 16, distance: 25.7
click at [53, 16] on div "Events for" at bounding box center [33, 17] width 43 height 15
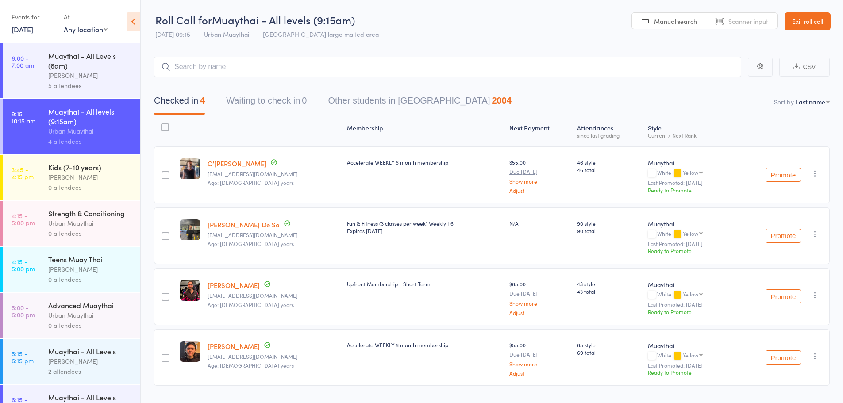
click at [33, 30] on link "12 Aug, 2025" at bounding box center [23, 29] width 22 height 10
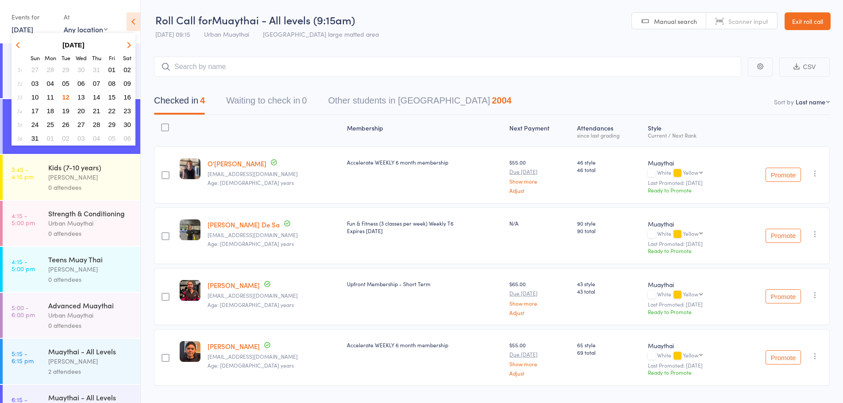
click at [66, 72] on span "29" at bounding box center [66, 70] width 8 height 8
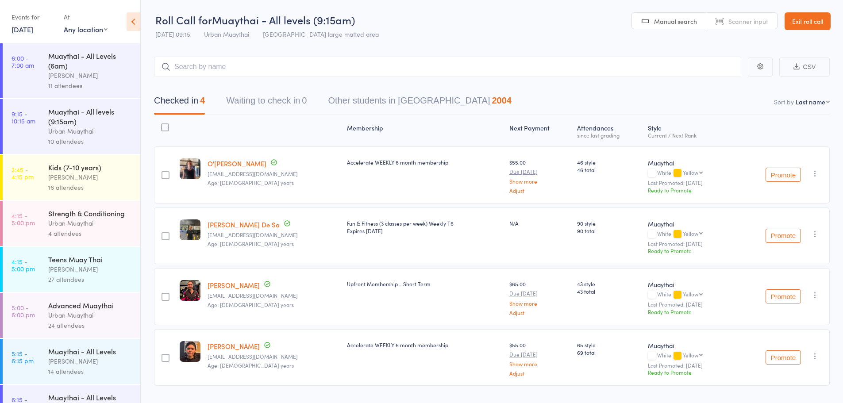
click at [66, 131] on div "Urban Muaythai" at bounding box center [90, 131] width 85 height 10
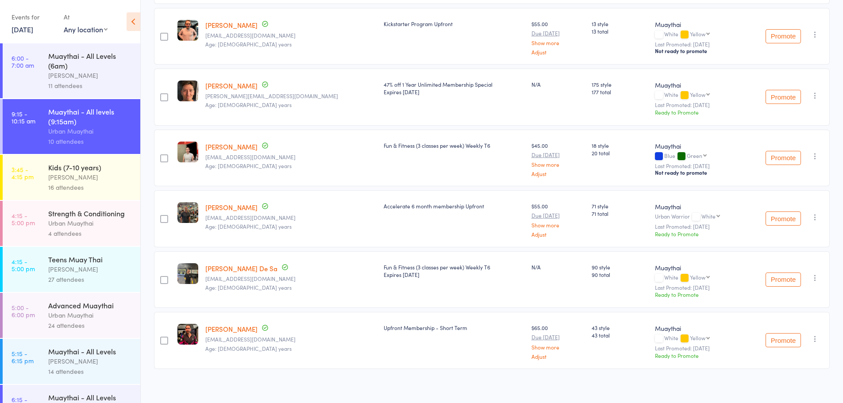
scroll to position [393, 0]
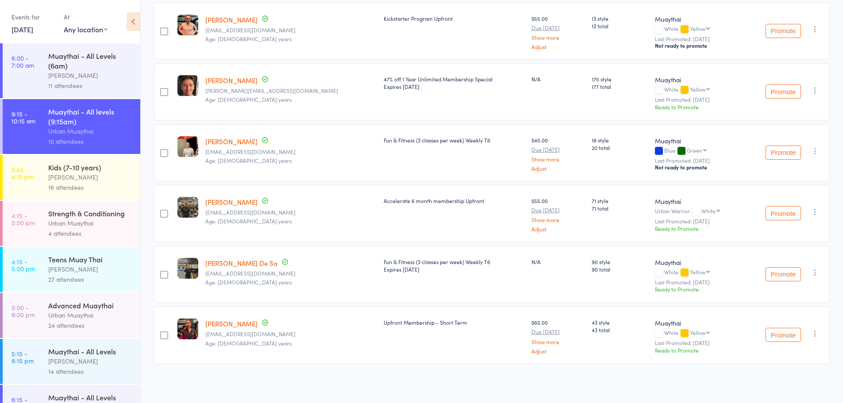
click at [27, 29] on link "29 Jul, 2025" at bounding box center [23, 29] width 22 height 10
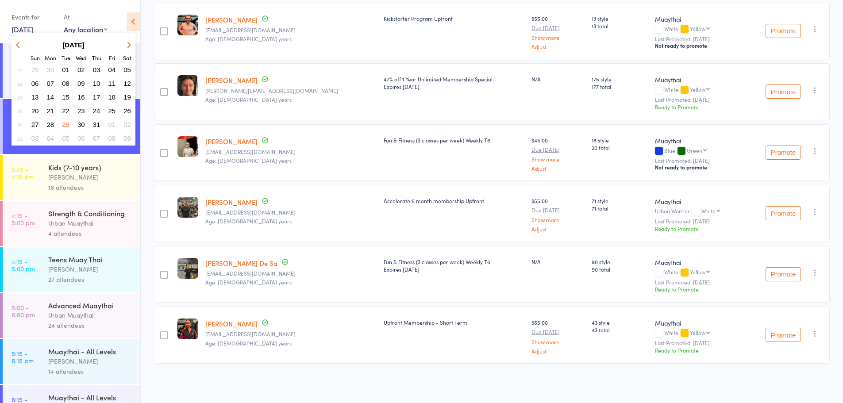
click at [15, 43] on button "button" at bounding box center [19, 45] width 13 height 12
click at [65, 85] on span "06" at bounding box center [66, 84] width 8 height 8
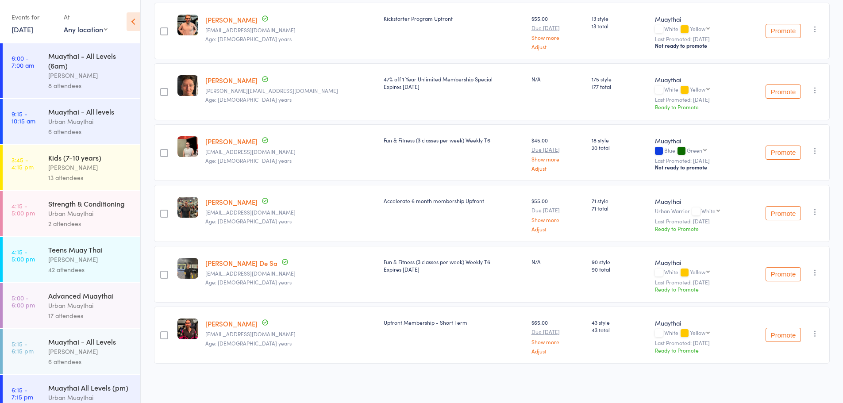
click at [66, 114] on div "Muaythai - All levels" at bounding box center [90, 112] width 85 height 10
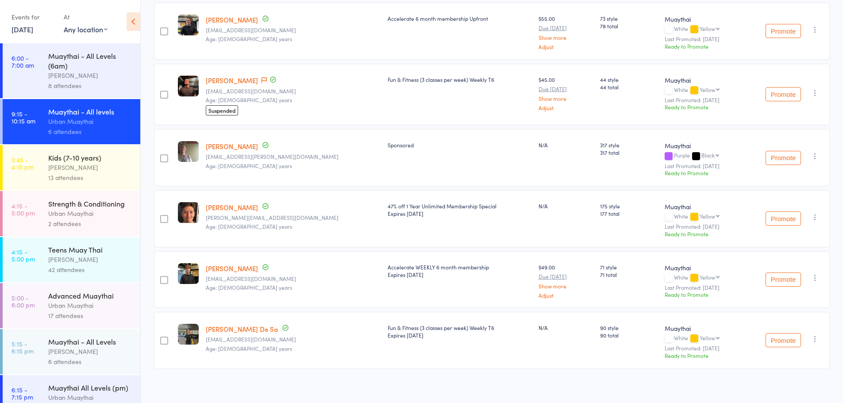
scroll to position [149, 0]
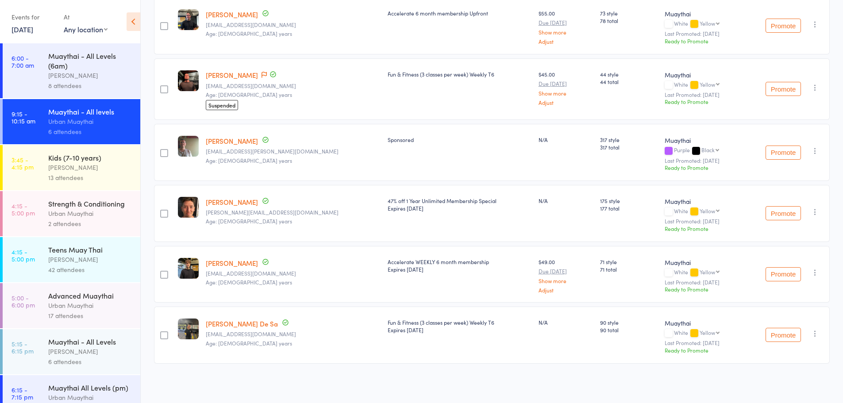
click at [23, 27] on link "6 May, 2025" at bounding box center [23, 29] width 22 height 10
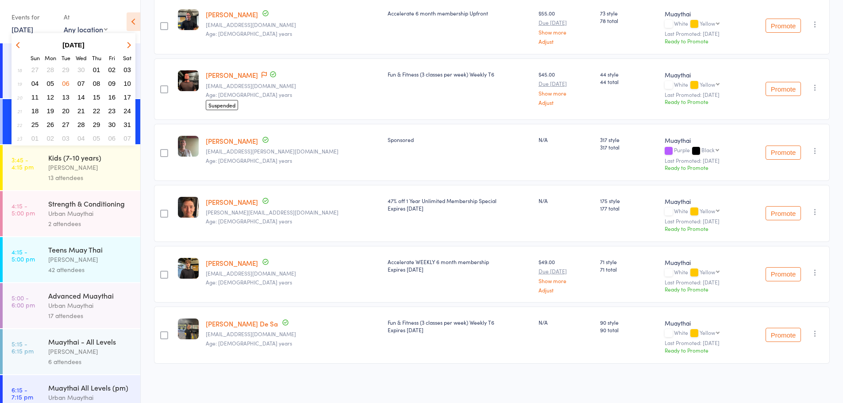
click at [100, 82] on span "08" at bounding box center [97, 84] width 8 height 8
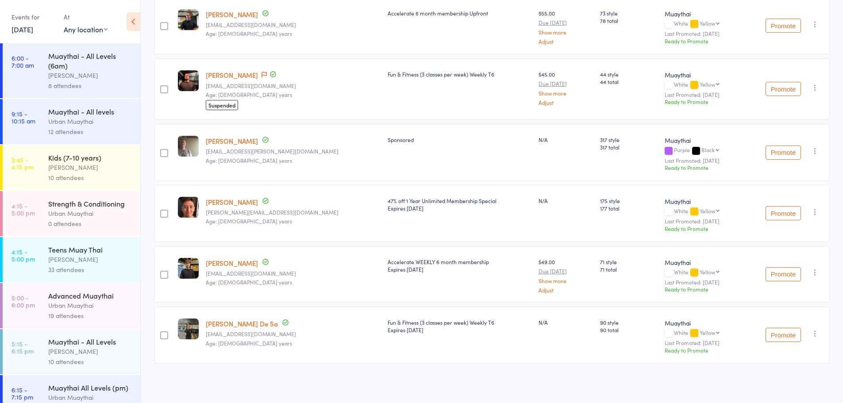
click at [97, 110] on div "Muaythai - All levels" at bounding box center [90, 112] width 85 height 10
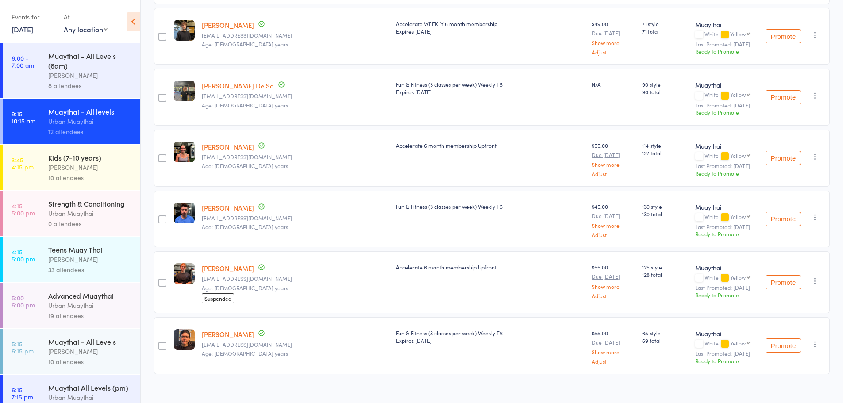
scroll to position [520, 0]
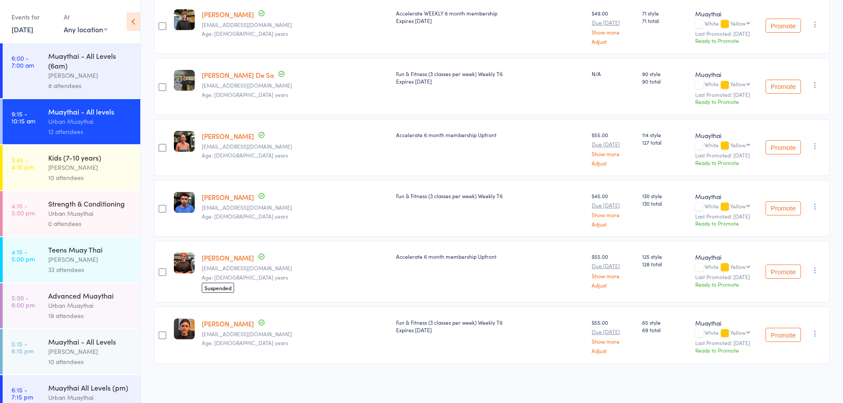
click at [23, 28] on link "8 May, 2025" at bounding box center [23, 29] width 22 height 10
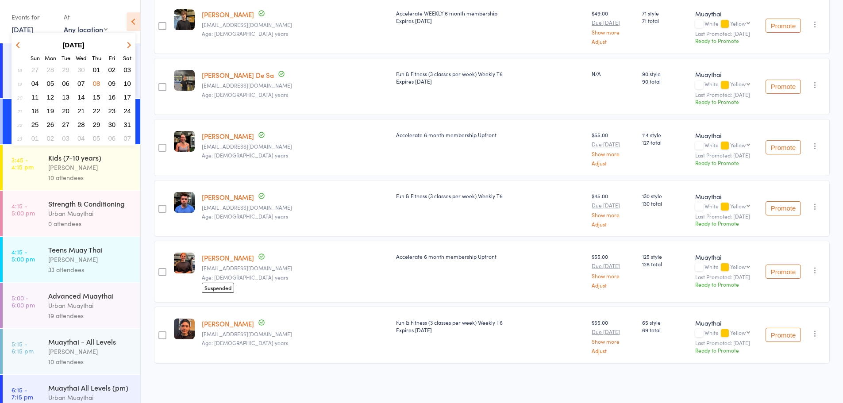
click at [65, 66] on span "29" at bounding box center [66, 70] width 8 height 8
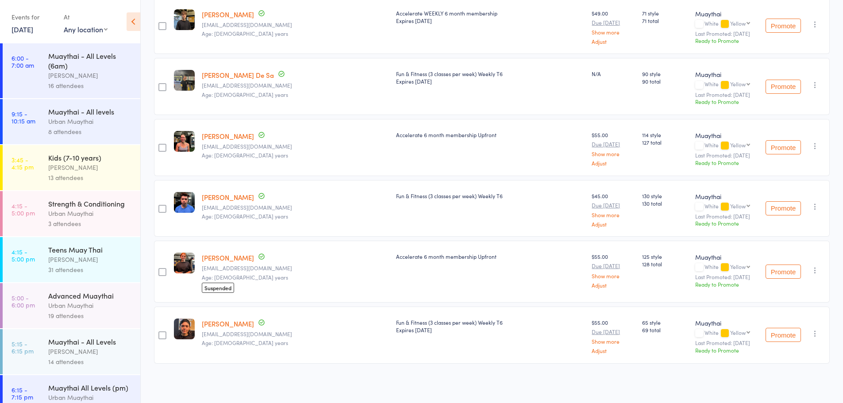
click at [78, 108] on div "Muaythai - All levels" at bounding box center [90, 112] width 85 height 10
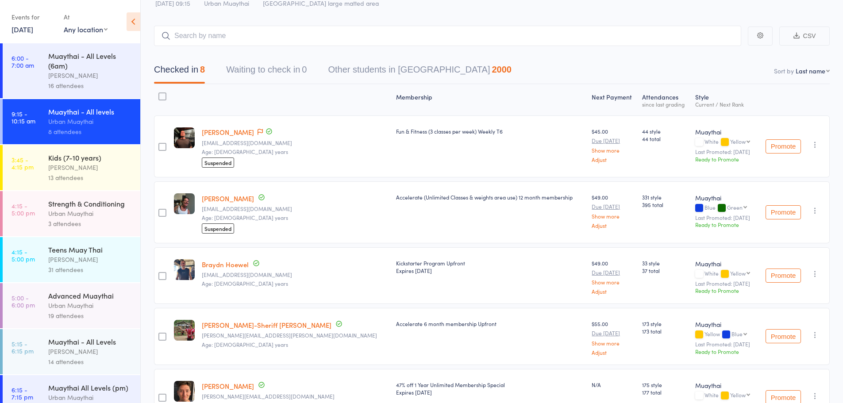
scroll to position [45, 0]
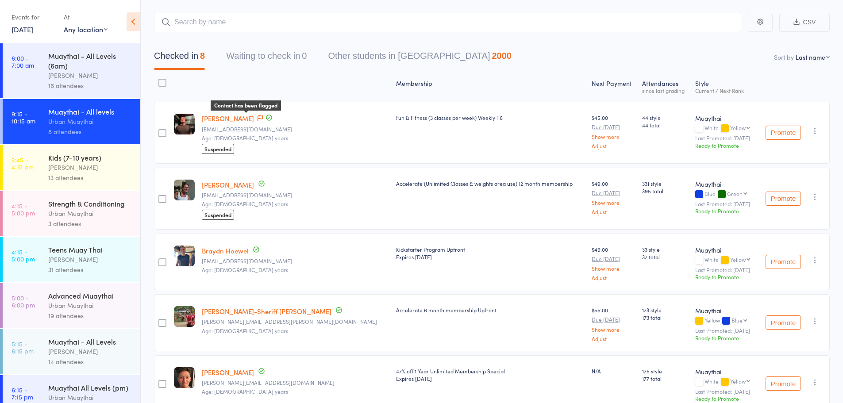
click at [258, 116] on icon at bounding box center [260, 118] width 5 height 6
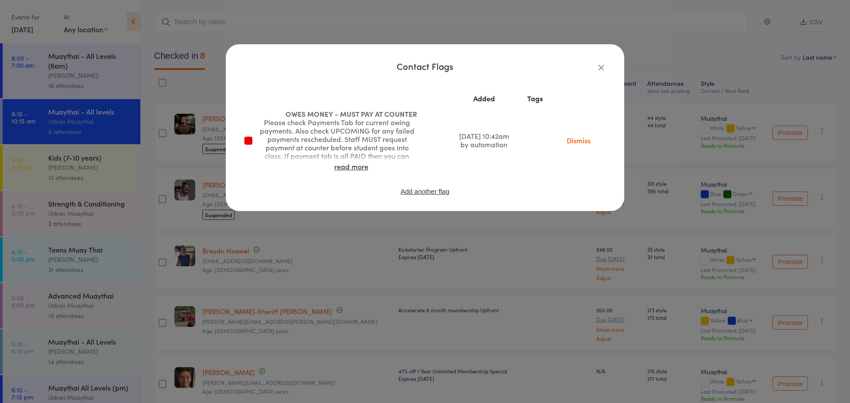
click at [597, 69] on icon "button" at bounding box center [601, 67] width 10 height 10
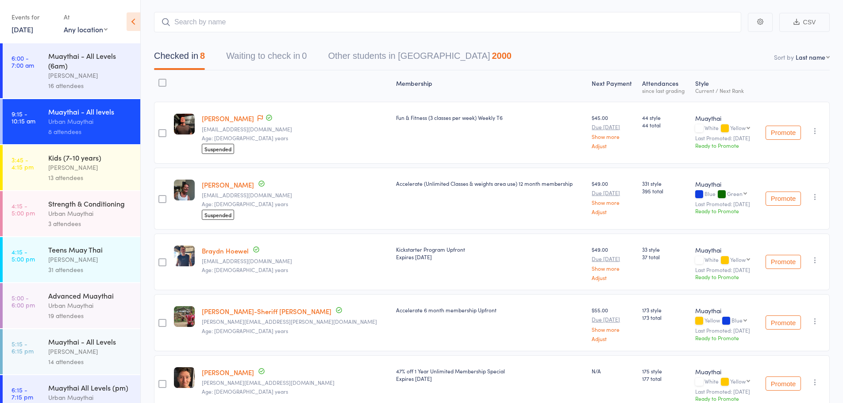
click at [594, 66] on nav "Checked in 8 Waiting to check in 0 Other students in Muaythai 2000" at bounding box center [491, 57] width 697 height 23
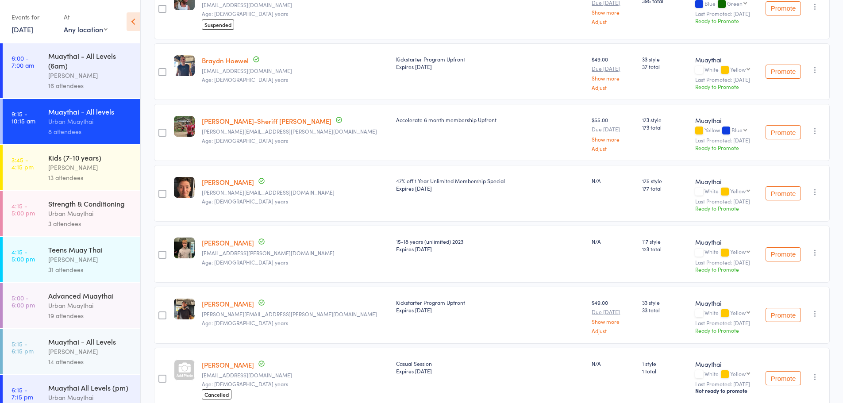
scroll to position [266, 0]
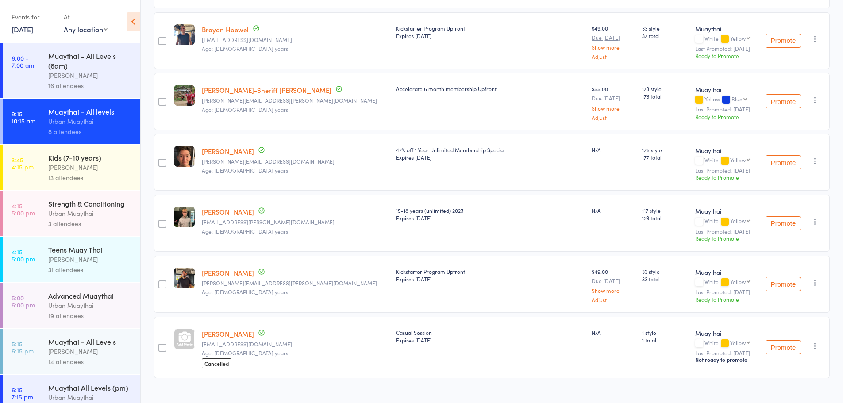
click at [30, 25] on link "29 Apr, 2025" at bounding box center [23, 29] width 22 height 10
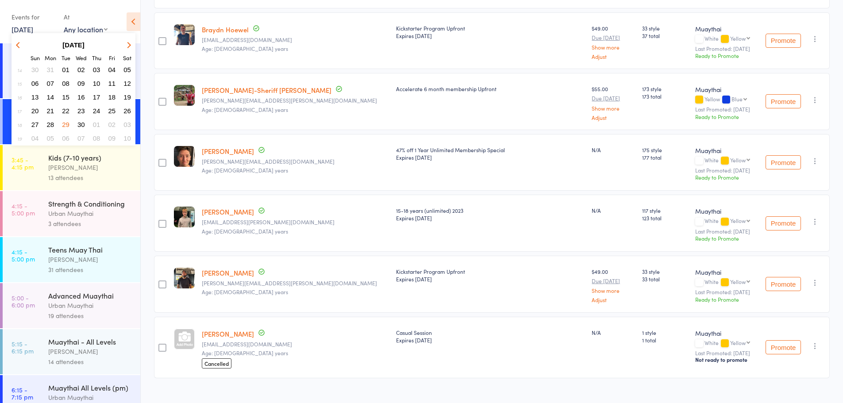
click at [123, 45] on button "button" at bounding box center [127, 45] width 13 height 12
drag, startPoint x: 123, startPoint y: 45, endPoint x: 68, endPoint y: 95, distance: 74.6
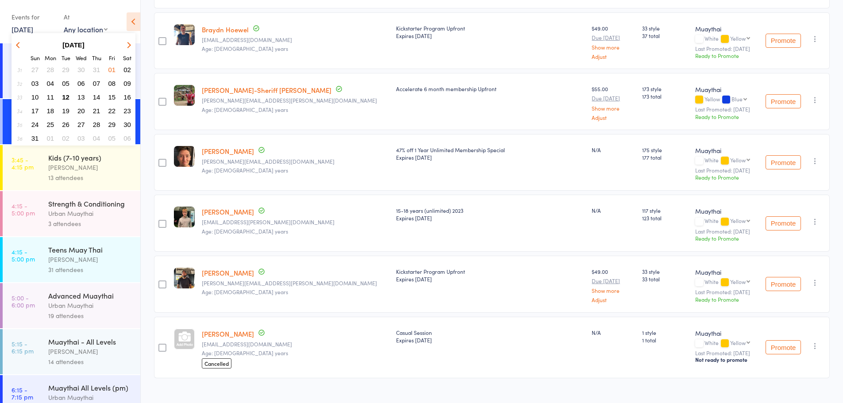
click at [68, 95] on span "12" at bounding box center [66, 97] width 8 height 8
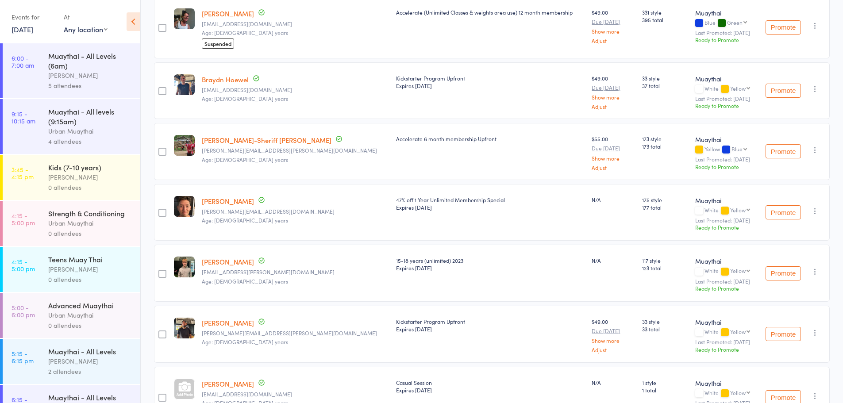
scroll to position [45, 0]
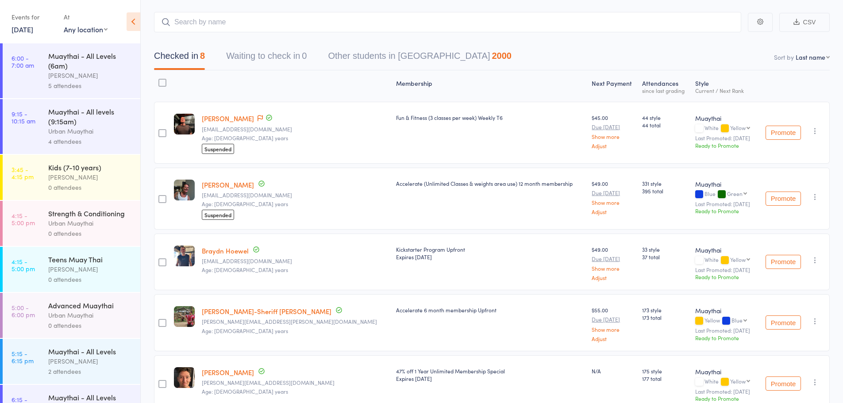
click at [76, 128] on div "Urban Muaythai" at bounding box center [90, 131] width 85 height 10
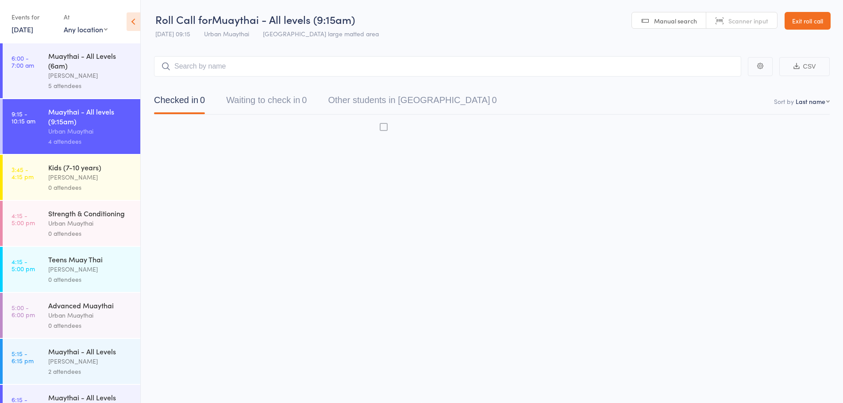
scroll to position [0, 0]
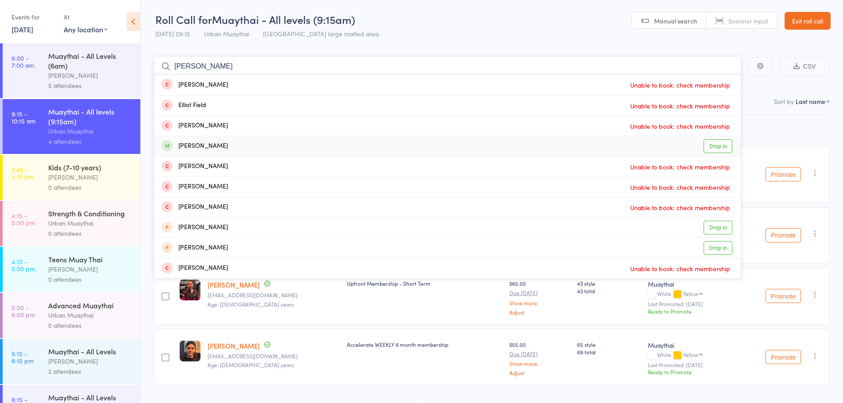
type input "elliot"
click at [712, 149] on link "Drop in" at bounding box center [718, 146] width 29 height 14
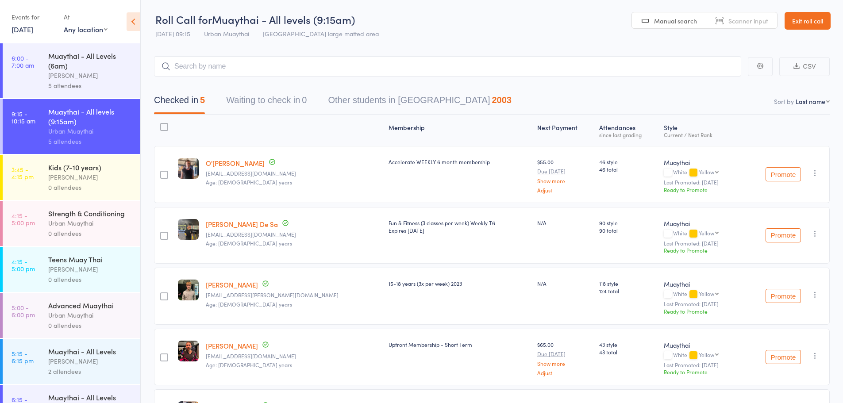
click at [814, 19] on link "Exit roll call" at bounding box center [808, 21] width 46 height 18
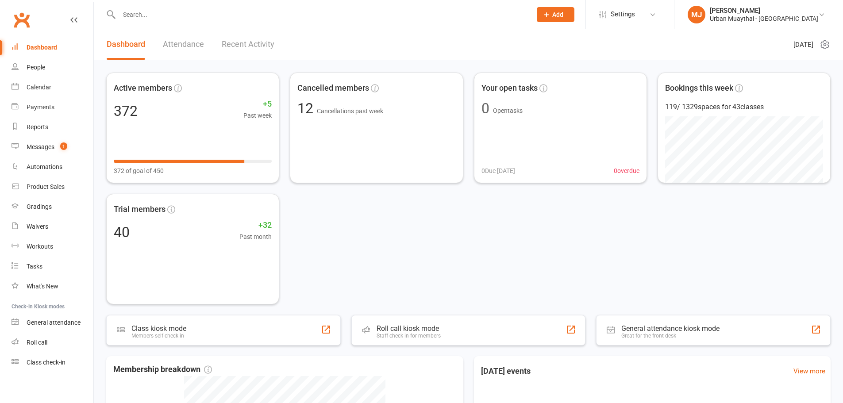
click at [161, 14] on input "text" at bounding box center [320, 14] width 409 height 12
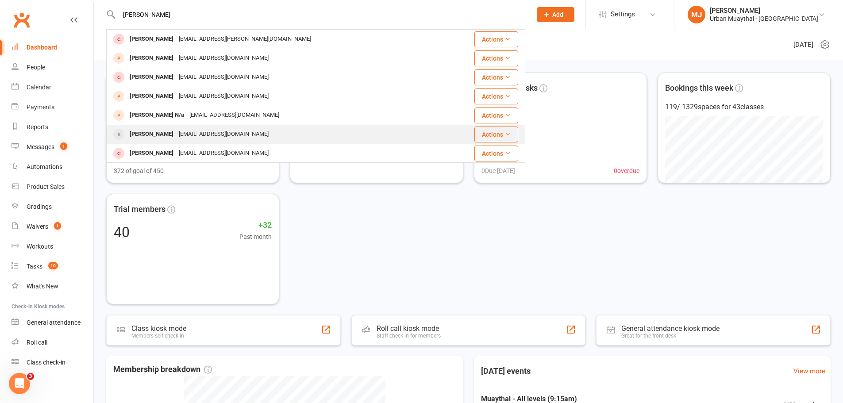
type input "[PERSON_NAME]"
click at [150, 142] on div "[PERSON_NAME] [EMAIL_ADDRESS][DOMAIN_NAME]" at bounding box center [281, 134] width 348 height 18
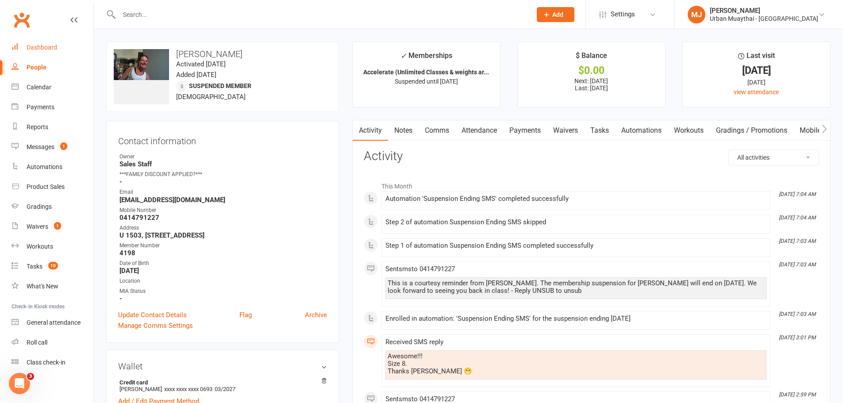
click at [24, 45] on link "Dashboard" at bounding box center [53, 48] width 82 height 20
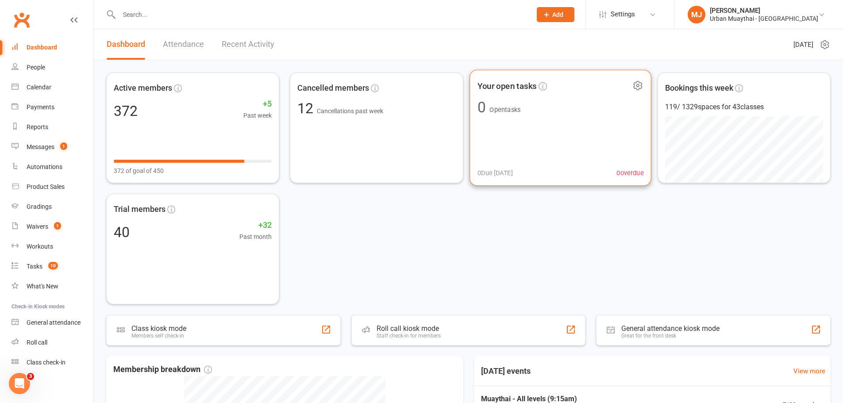
click at [12, 38] on link "Dashboard" at bounding box center [53, 48] width 82 height 20
drag, startPoint x: 0, startPoint y: 83, endPoint x: 19, endPoint y: 103, distance: 27.5
drag, startPoint x: 19, startPoint y: 103, endPoint x: 60, endPoint y: 58, distance: 61.4
click at [60, 58] on ul "Dashboard People Calendar Payments Reports Messages 1 Automations Product Sales…" at bounding box center [46, 205] width 93 height 335
click at [31, 140] on link "Messages 1" at bounding box center [53, 147] width 82 height 20
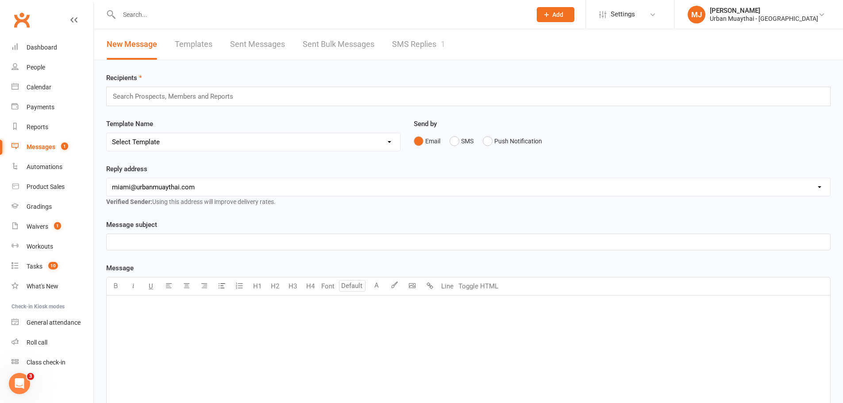
click at [420, 45] on link "SMS Replies 1" at bounding box center [418, 44] width 53 height 31
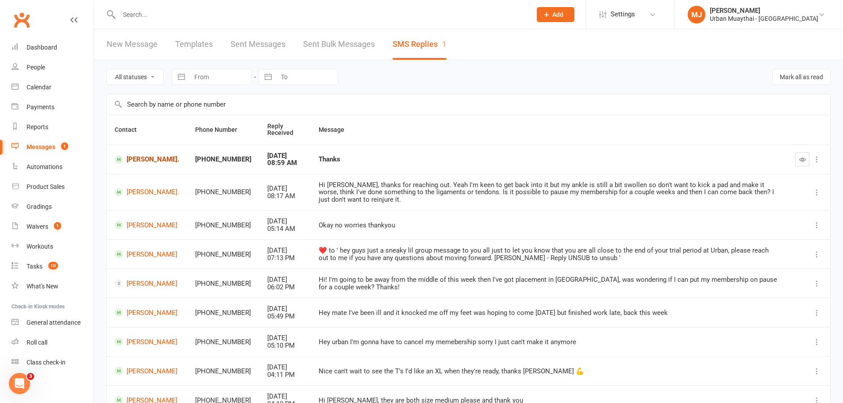
click at [141, 157] on link "[PERSON_NAME]." at bounding box center [147, 159] width 65 height 8
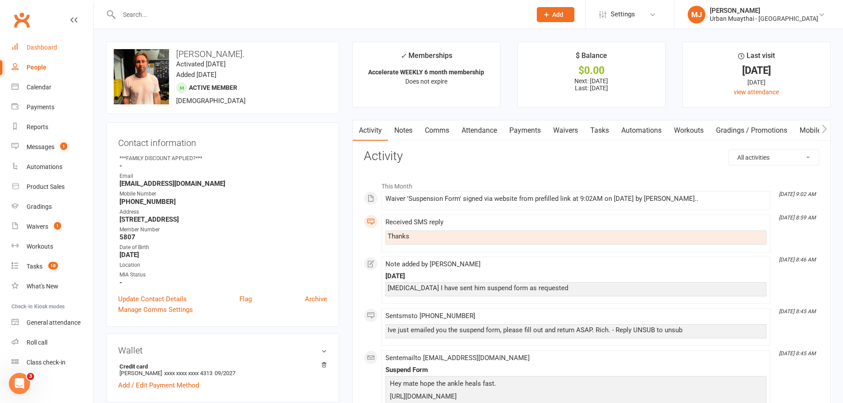
click at [30, 44] on div "Dashboard" at bounding box center [42, 47] width 31 height 7
